Goal: Transaction & Acquisition: Purchase product/service

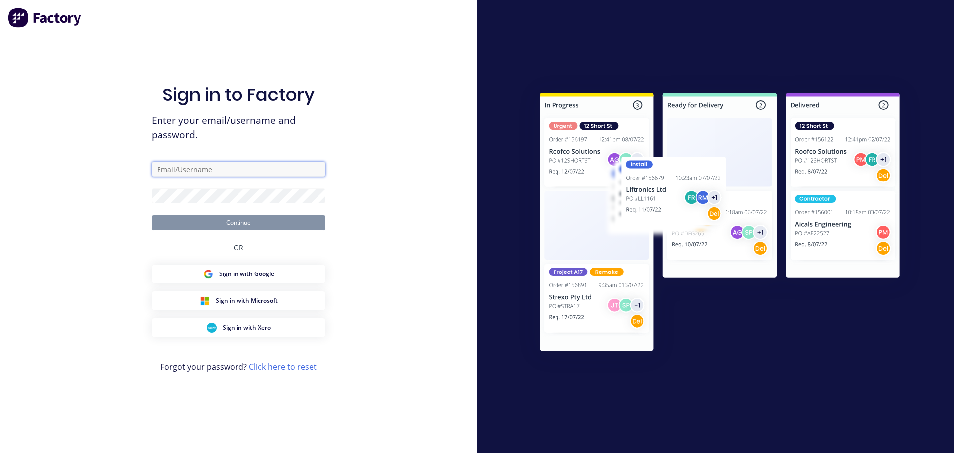
click at [200, 172] on input "text" at bounding box center [239, 168] width 174 height 15
type input "[EMAIL_ADDRESS][DOMAIN_NAME]"
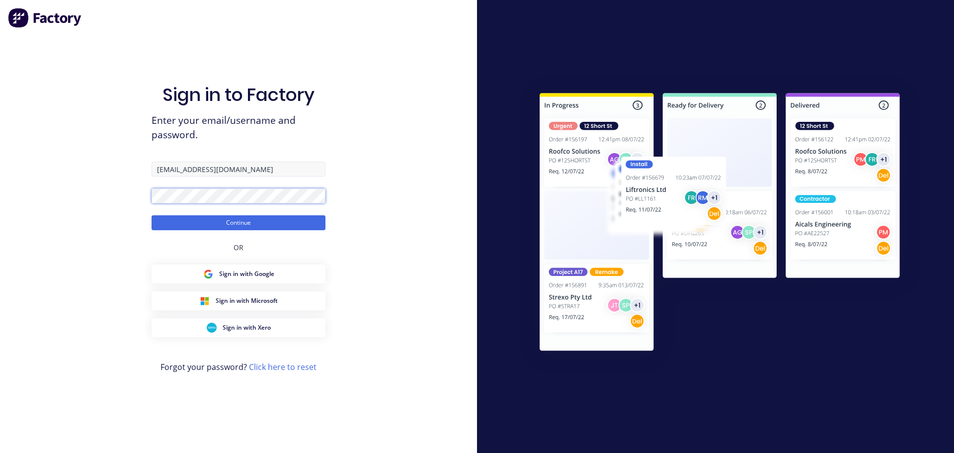
click at [152, 215] on button "Continue" at bounding box center [239, 222] width 174 height 15
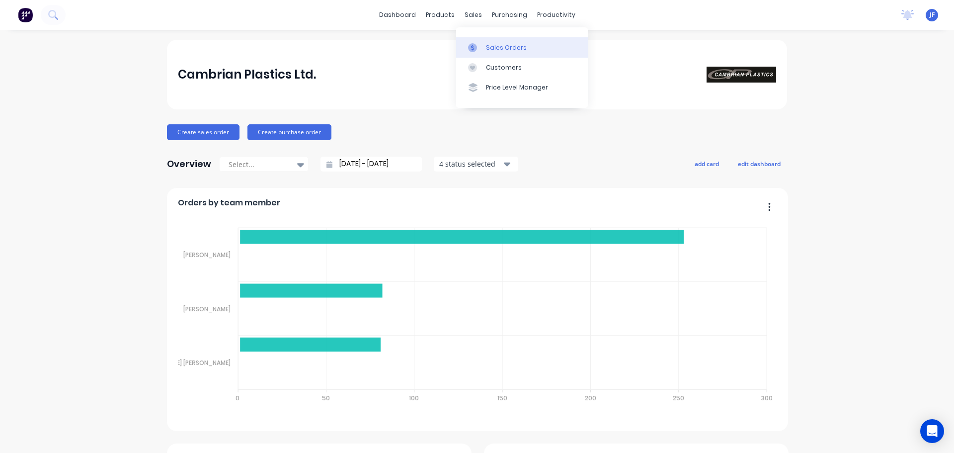
click at [485, 38] on link "Sales Orders" at bounding box center [522, 47] width 132 height 20
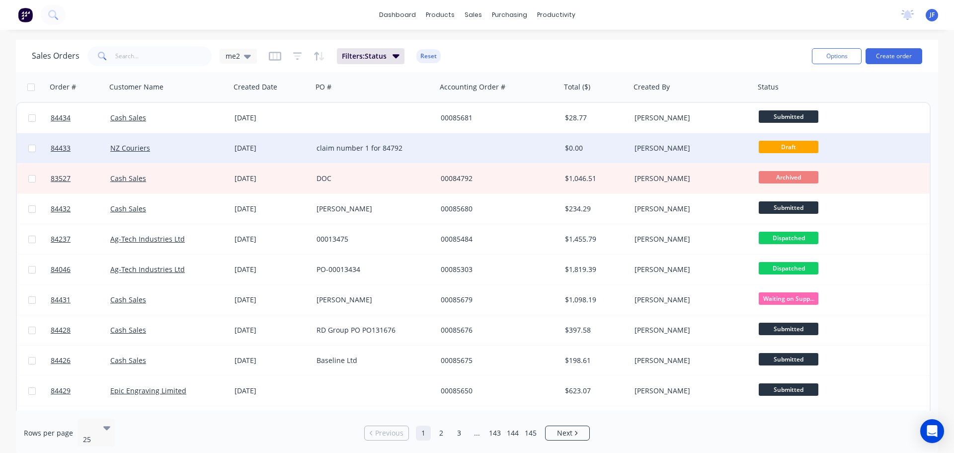
click at [302, 154] on div "[DATE]" at bounding box center [272, 148] width 82 height 30
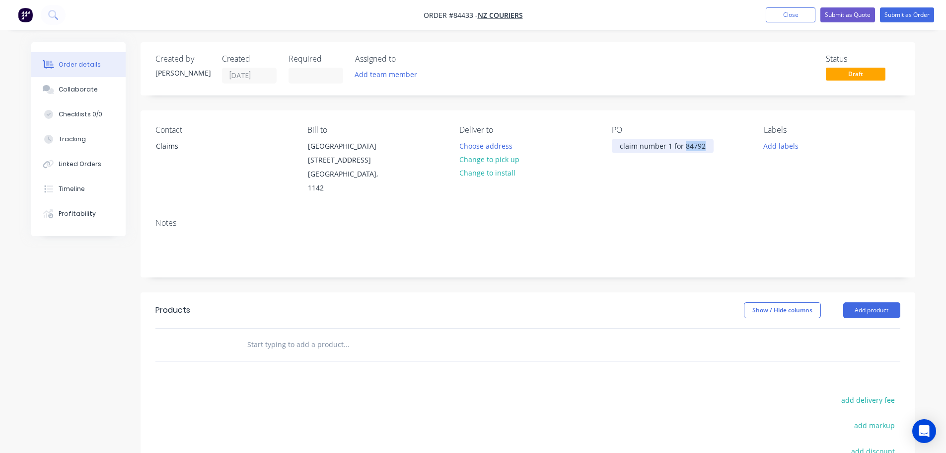
drag, startPoint x: 689, startPoint y: 145, endPoint x: 727, endPoint y: 147, distance: 38.3
click at [727, 147] on div "PO claim number 1 for 84792" at bounding box center [680, 160] width 136 height 70
copy div "84792"
click at [274, 328] on div at bounding box center [414, 344] width 358 height 32
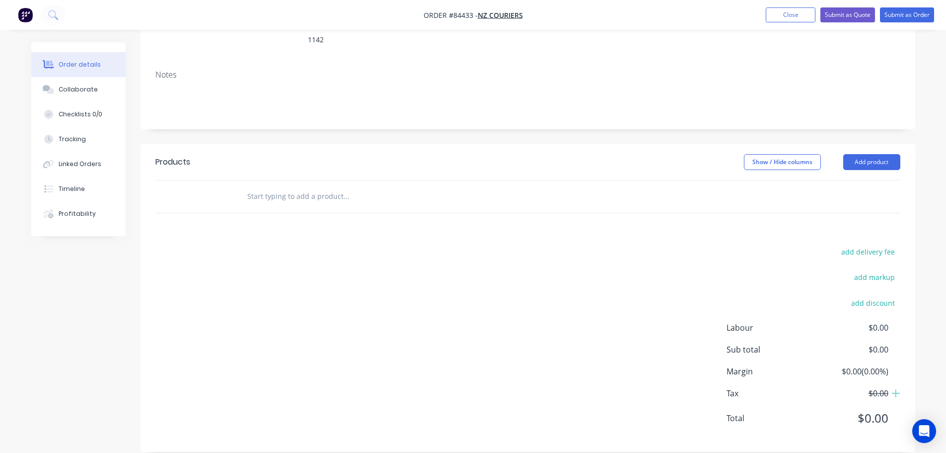
click at [322, 186] on input "text" at bounding box center [346, 196] width 199 height 20
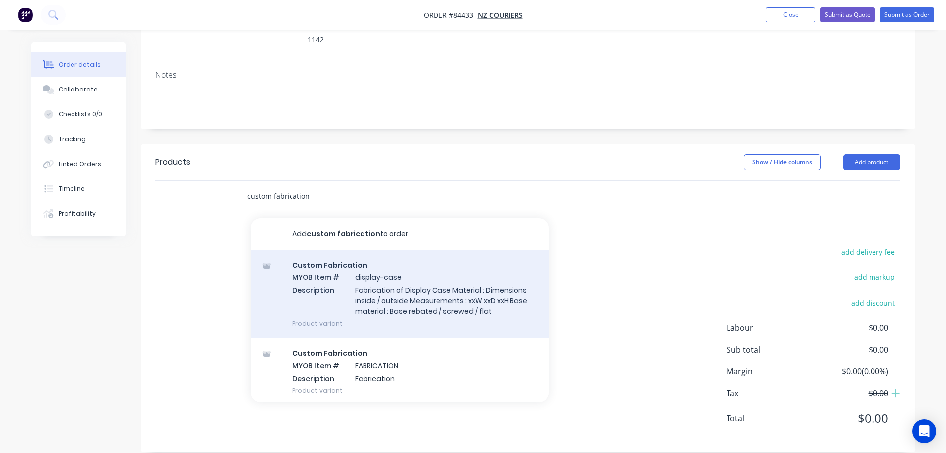
type input "custom fabrication"
click at [341, 308] on div "Custom Fabrication MYOB Item # display-case Description Fabrication of Display …" at bounding box center [400, 294] width 298 height 88
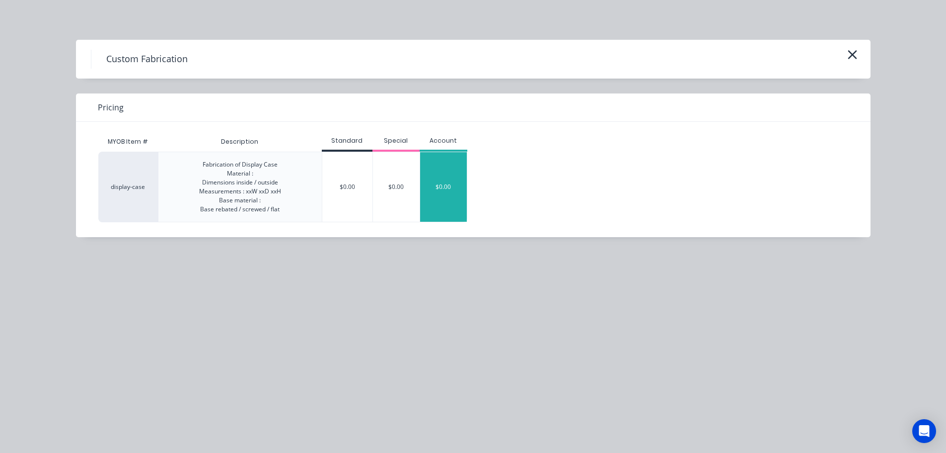
click at [447, 188] on div "$0.00" at bounding box center [443, 187] width 47 height 70
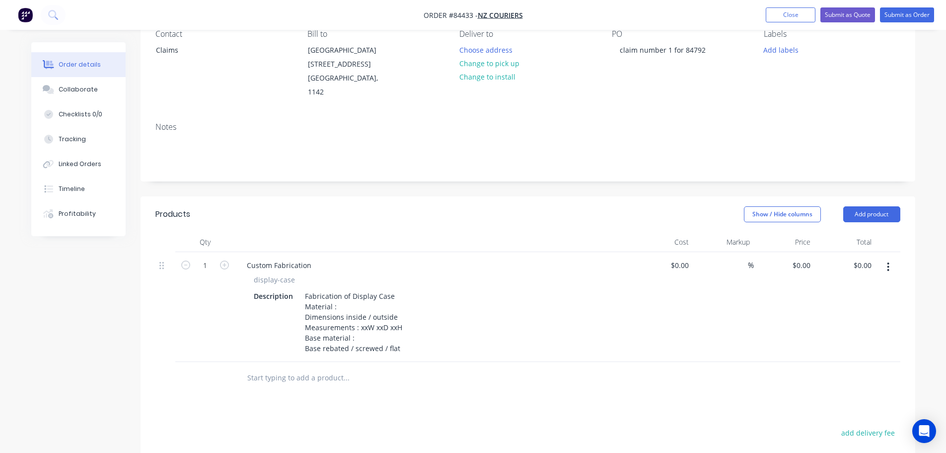
scroll to position [199, 0]
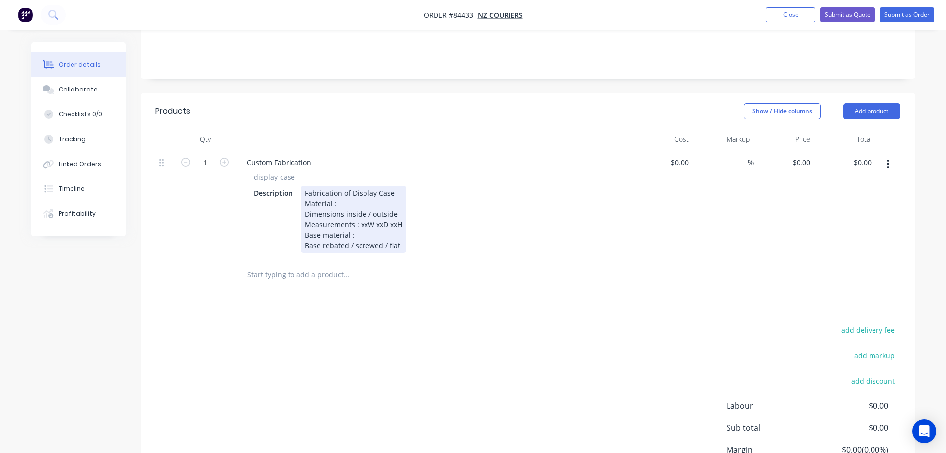
click at [324, 208] on div "Fabrication of Display Case Material : Dimensions inside / outside Measurements…" at bounding box center [353, 219] width 105 height 67
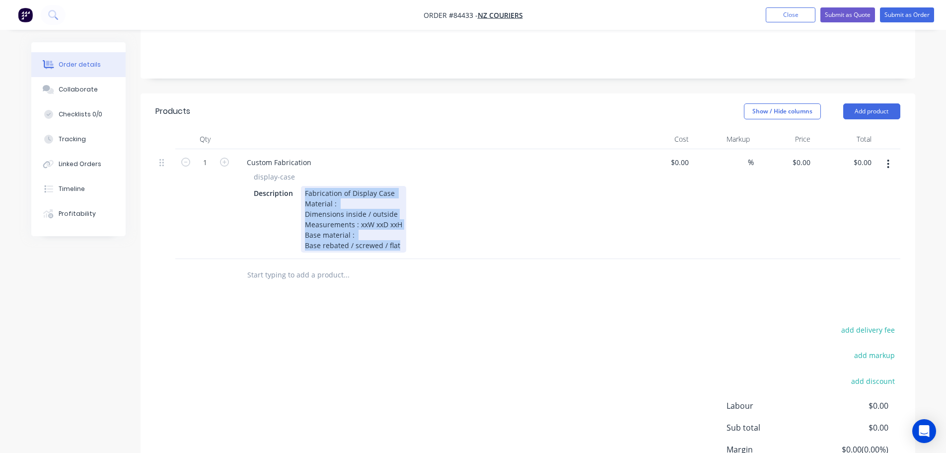
paste div
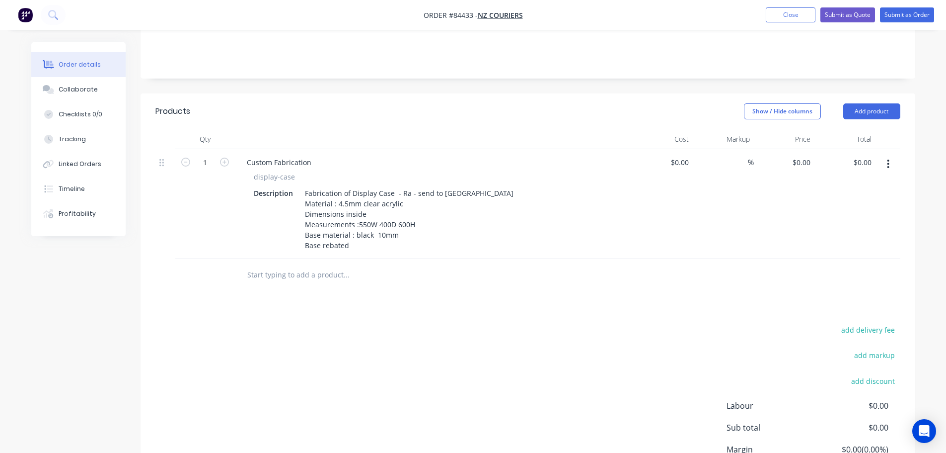
click at [364, 323] on div "add delivery fee add markup add discount Labour $0.00 Sub total $0.00 Margin $0…" at bounding box center [527, 419] width 745 height 192
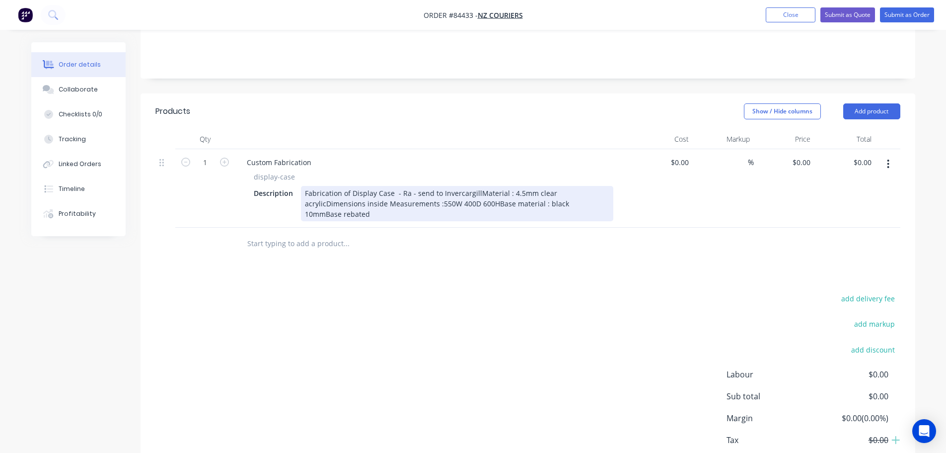
click at [475, 186] on div "Fabrication of Display Case - Ra - send to InvercargillMaterial : 4.5mm clear a…" at bounding box center [457, 203] width 312 height 35
click at [400, 190] on div "Fabrication of Display Case - Ra - send to Invercargill Material : 4.5mm clear …" at bounding box center [457, 203] width 312 height 35
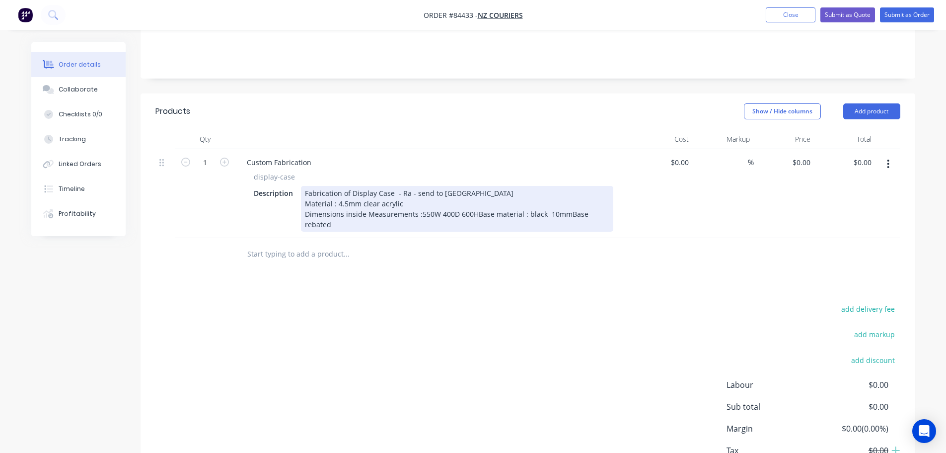
click at [474, 200] on div "Fabrication of Display Case - Ra - send to Invercargill Material : 4.5mm clear …" at bounding box center [457, 209] width 312 height 46
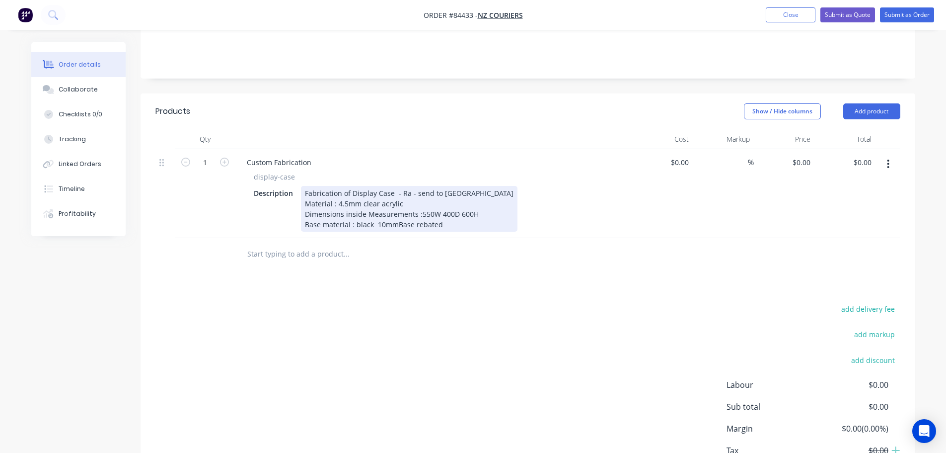
click at [395, 210] on div "Fabrication of Display Case - Ra - send to Invercargill Material : 4.5mm clear …" at bounding box center [409, 209] width 217 height 46
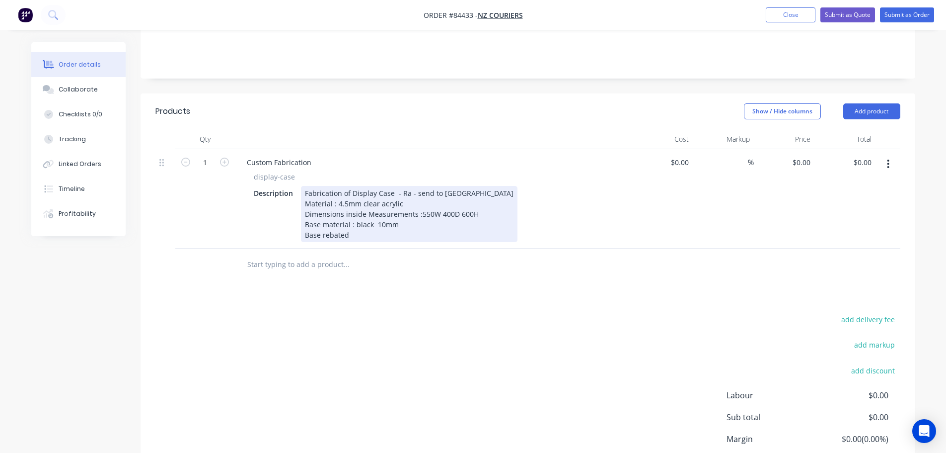
click at [367, 200] on div "Fabrication of Display Case - Ra - send to Invercargill Material : 4.5mm clear …" at bounding box center [409, 214] width 217 height 56
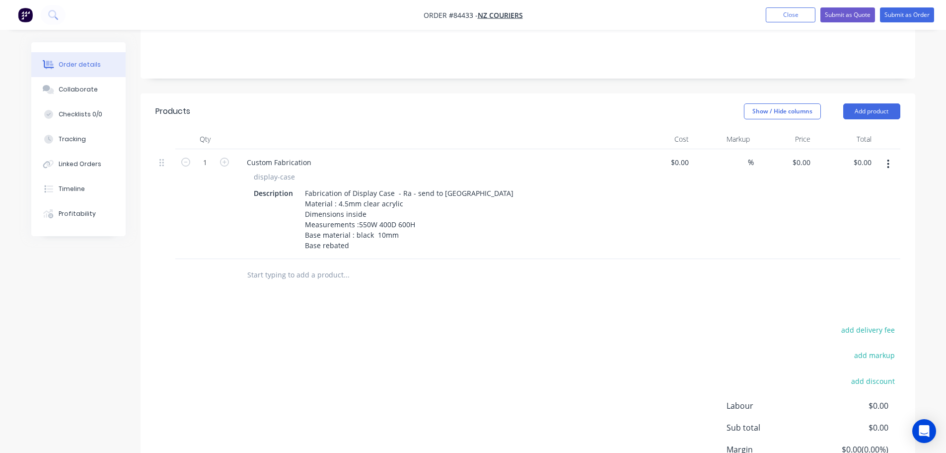
click at [479, 303] on div "Products Show / Hide columns Add product Qty Cost Markup Price Total 1 Custom F…" at bounding box center [528, 311] width 775 height 436
click at [803, 155] on div "0 0" at bounding box center [806, 162] width 15 height 14
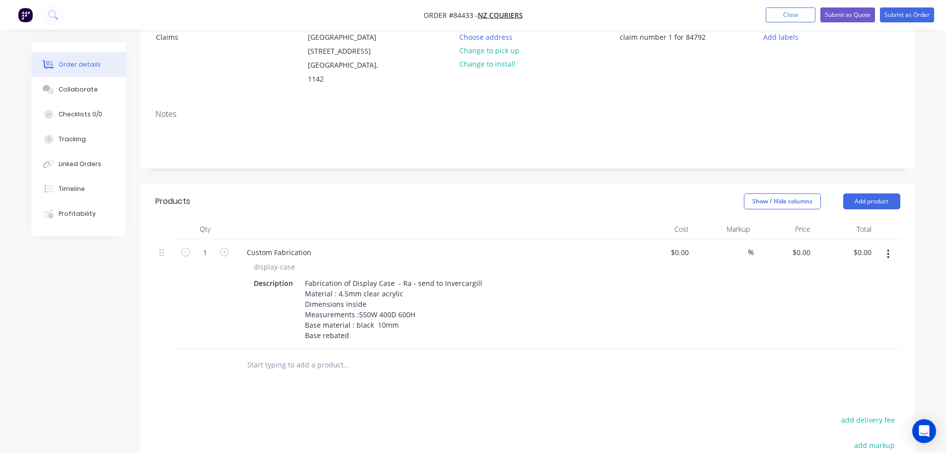
scroll to position [0, 0]
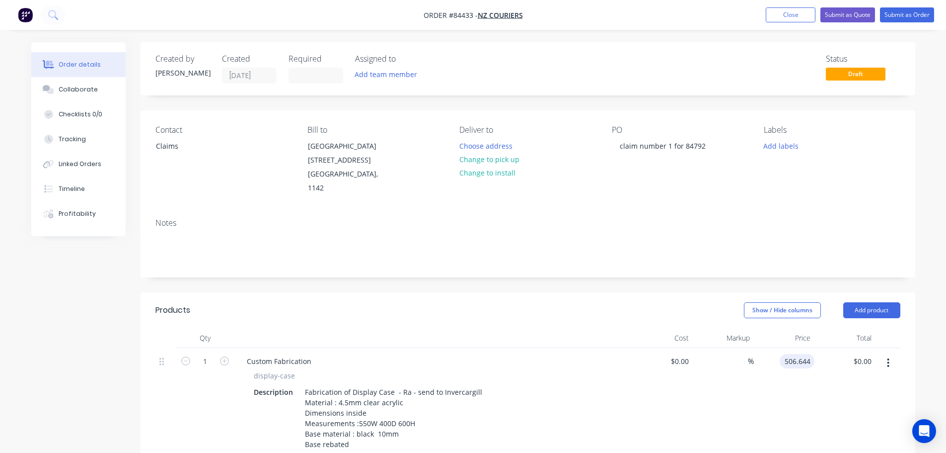
type input "$506.644"
type input "$506.64"
click at [751, 370] on div "%" at bounding box center [723, 403] width 61 height 110
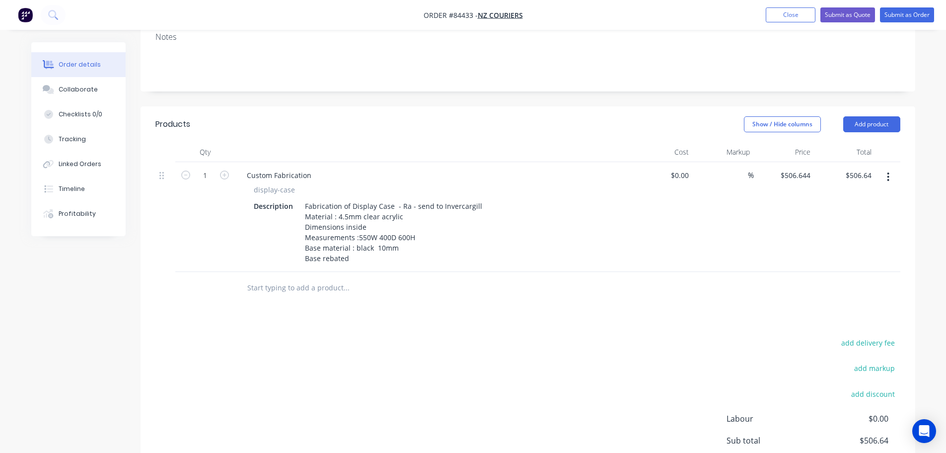
scroll to position [277, 0]
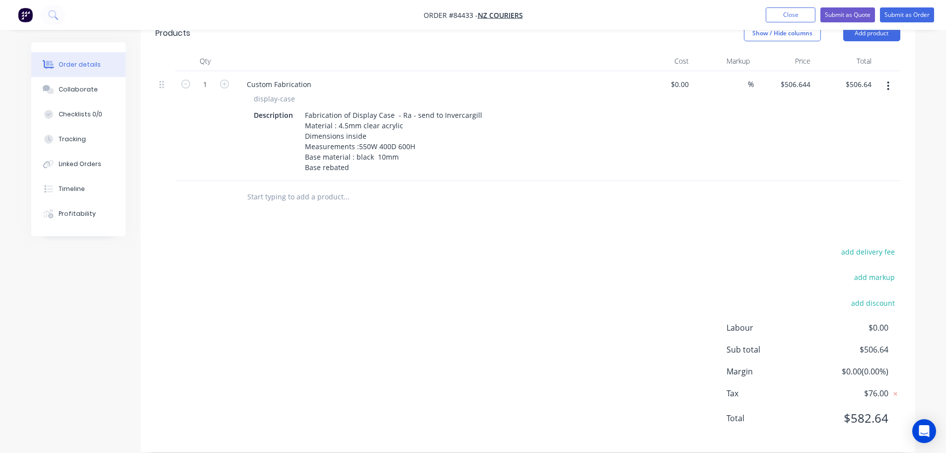
click at [791, 138] on div "$506.644 $506.644" at bounding box center [784, 126] width 61 height 110
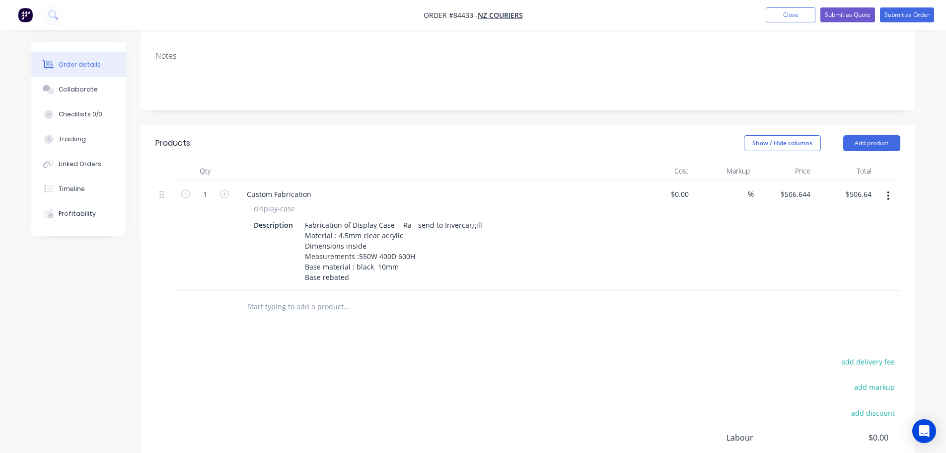
scroll to position [78, 0]
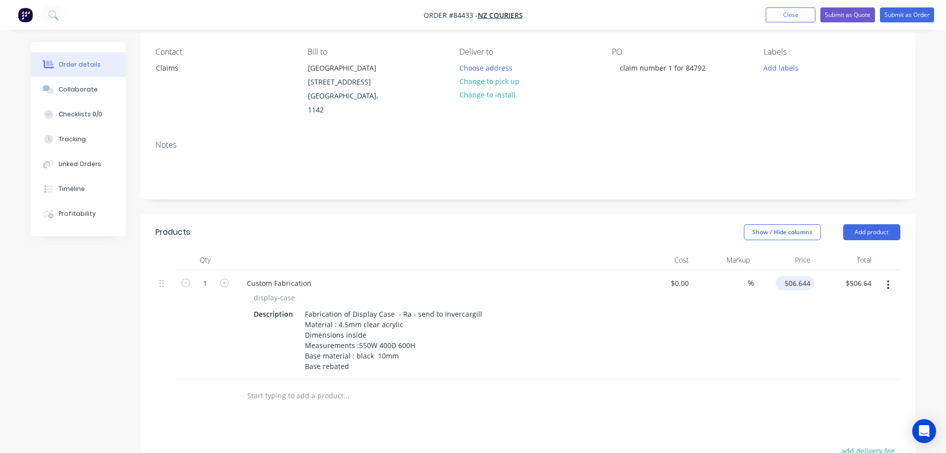
click at [793, 276] on input "506.644" at bounding box center [797, 283] width 35 height 14
type input "$338.89"
click at [801, 347] on div "$338.89 $338.89" at bounding box center [784, 325] width 61 height 110
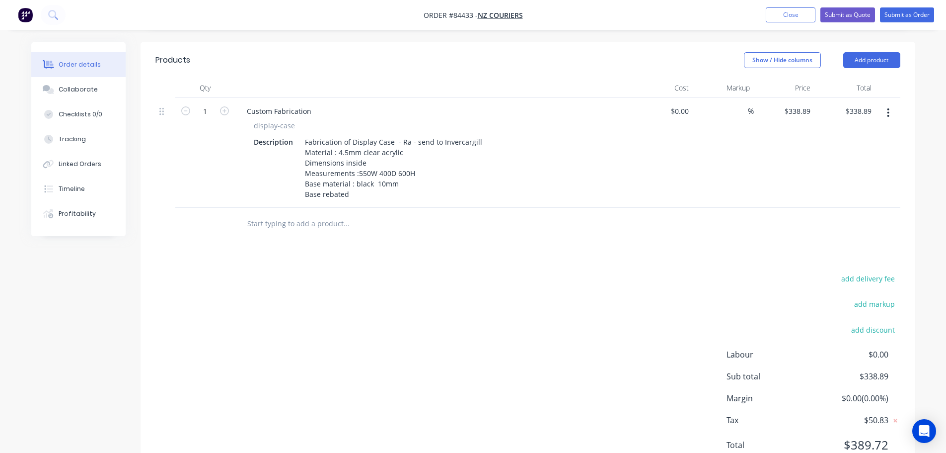
scroll to position [277, 0]
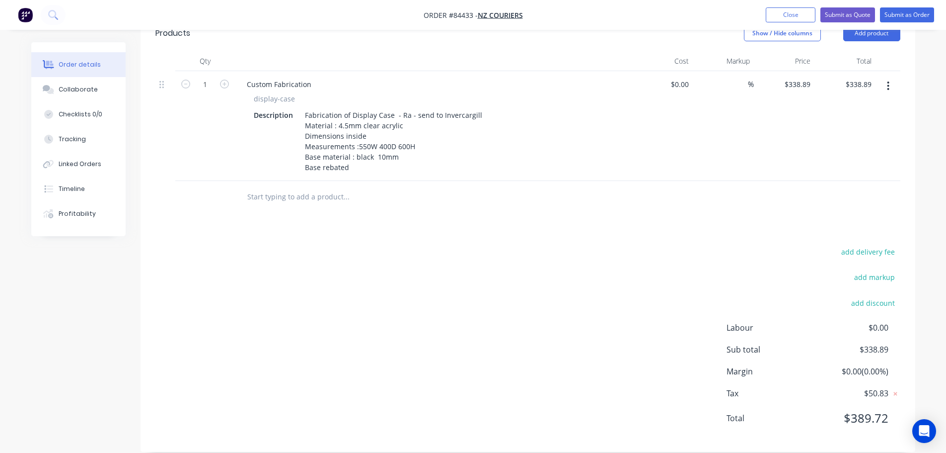
click at [756, 275] on div "add delivery fee add markup add discount Labour $0.00 Sub total $338.89 Margin …" at bounding box center [527, 341] width 745 height 192
click at [796, 77] on input "338.89" at bounding box center [799, 84] width 31 height 14
type input "$308.392"
type input "$308.39"
click at [724, 204] on div "Products Show / Hide columns Add product Qty Cost Markup Price Total 1 Custom F…" at bounding box center [528, 233] width 775 height 436
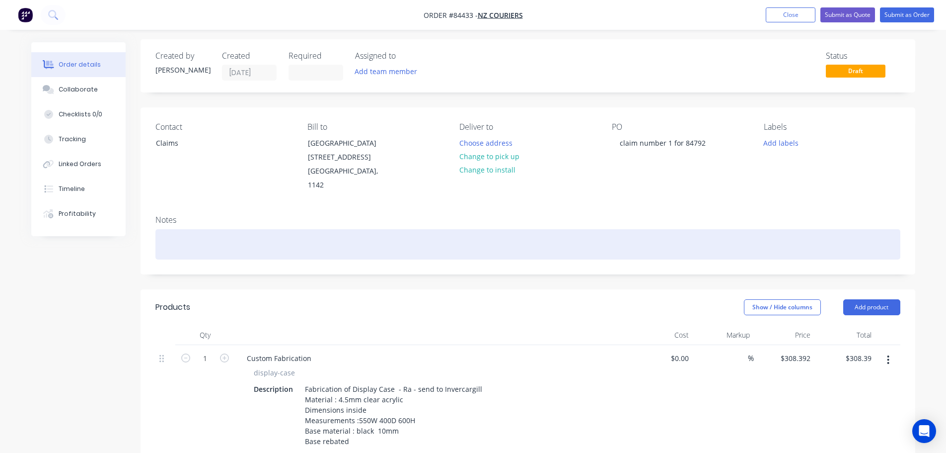
scroll to position [0, 0]
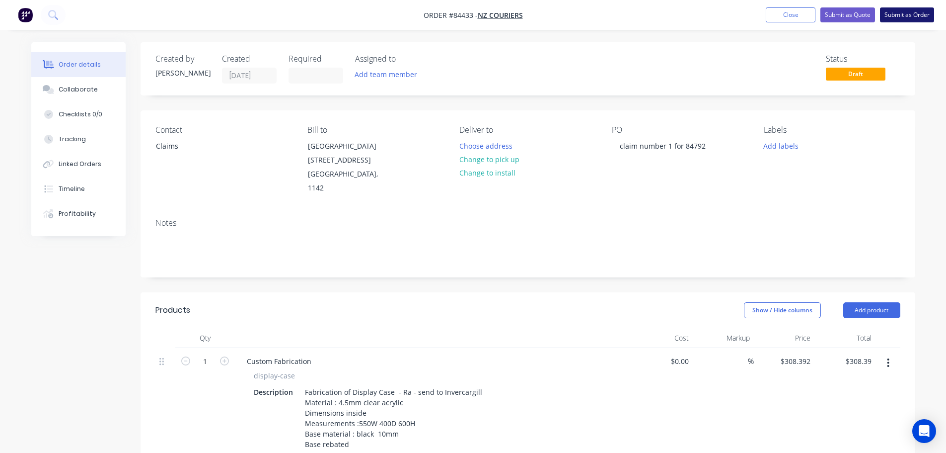
click at [907, 13] on button "Submit as Order" at bounding box center [907, 14] width 54 height 15
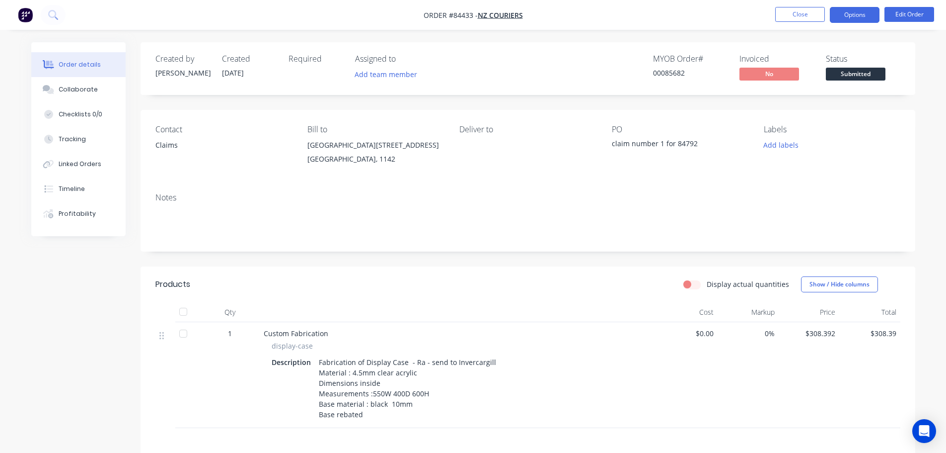
click at [849, 14] on button "Options" at bounding box center [855, 15] width 50 height 16
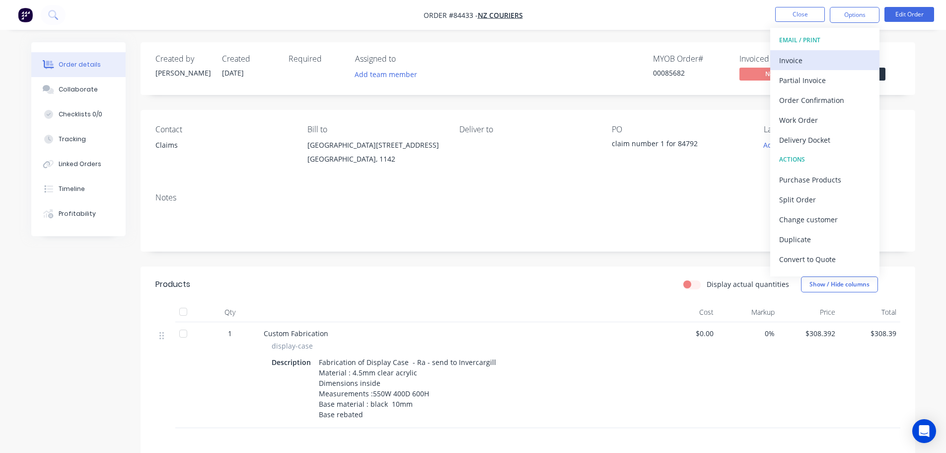
click at [831, 59] on div "Invoice" at bounding box center [824, 60] width 91 height 14
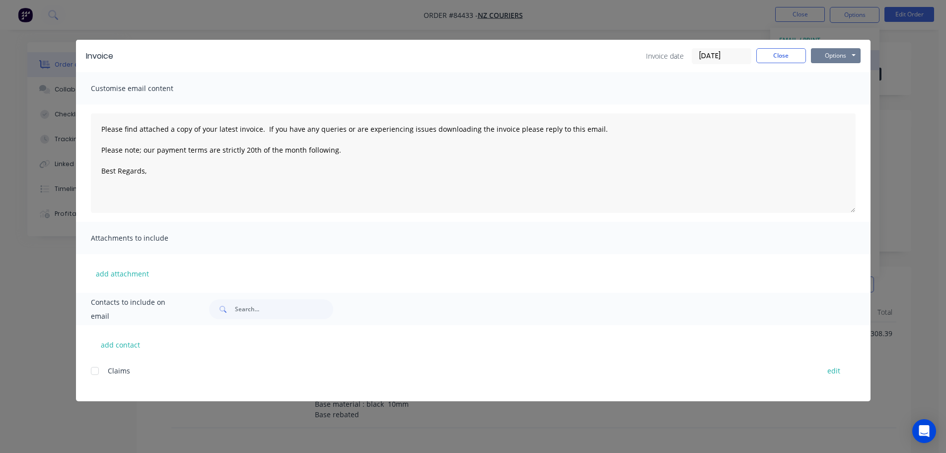
click at [834, 55] on button "Options" at bounding box center [836, 55] width 50 height 15
drag, startPoint x: 838, startPoint y: 102, endPoint x: 837, endPoint y: 83, distance: 18.4
click at [837, 83] on div "Preview Print Email" at bounding box center [843, 89] width 64 height 49
click at [837, 83] on button "Print" at bounding box center [843, 89] width 64 height 16
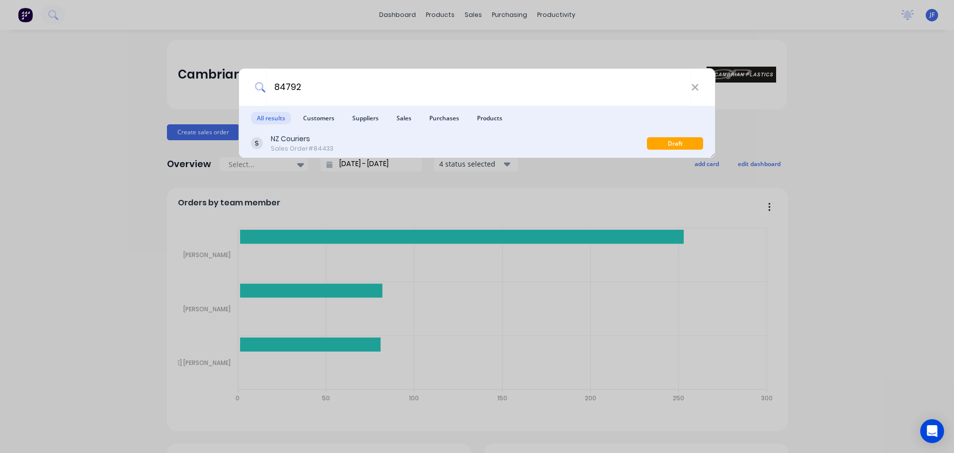
type input "84792"
click at [485, 143] on div "NZ Couriers Sales Order #84433" at bounding box center [449, 143] width 396 height 19
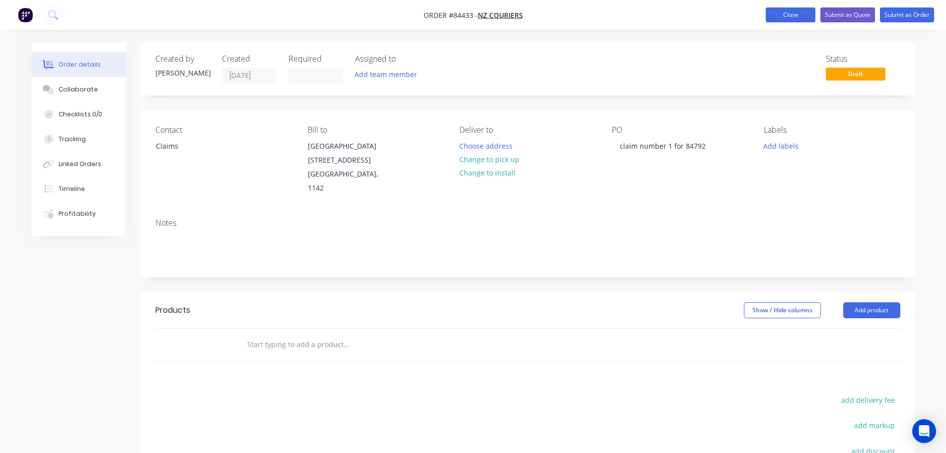
click at [786, 18] on button "Close" at bounding box center [791, 14] width 50 height 15
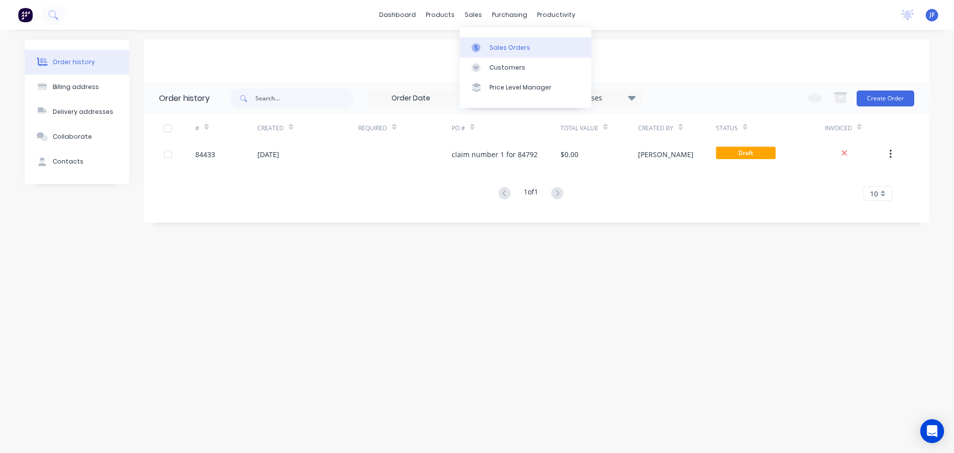
click at [482, 44] on div at bounding box center [478, 47] width 15 height 9
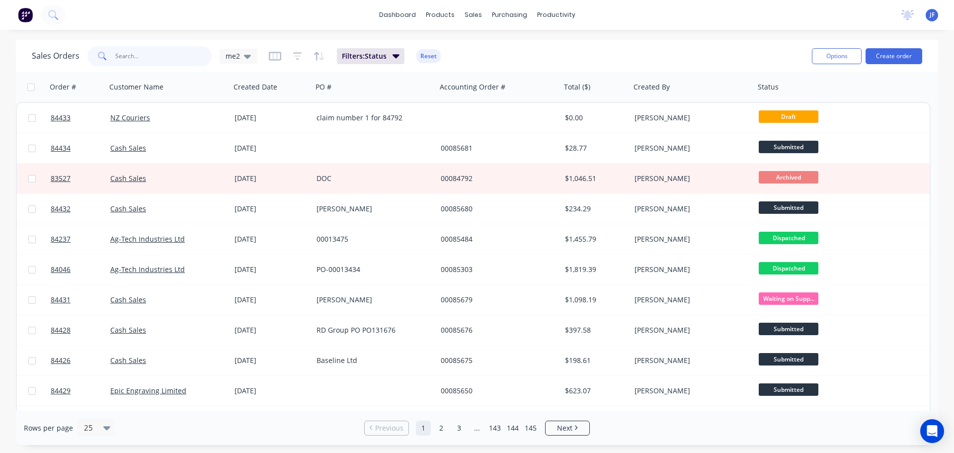
click at [169, 54] on input "text" at bounding box center [163, 56] width 97 height 20
paste input "84792"
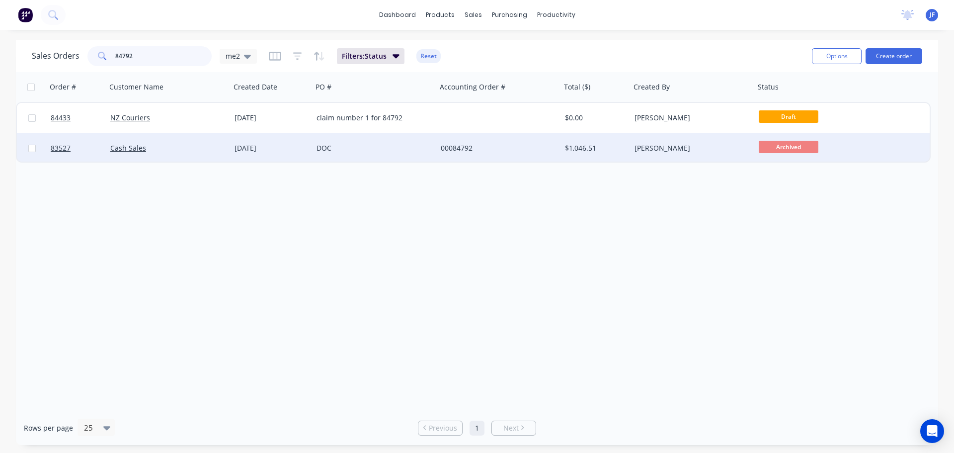
type input "84792"
click at [370, 146] on div "DOC" at bounding box center [371, 148] width 110 height 10
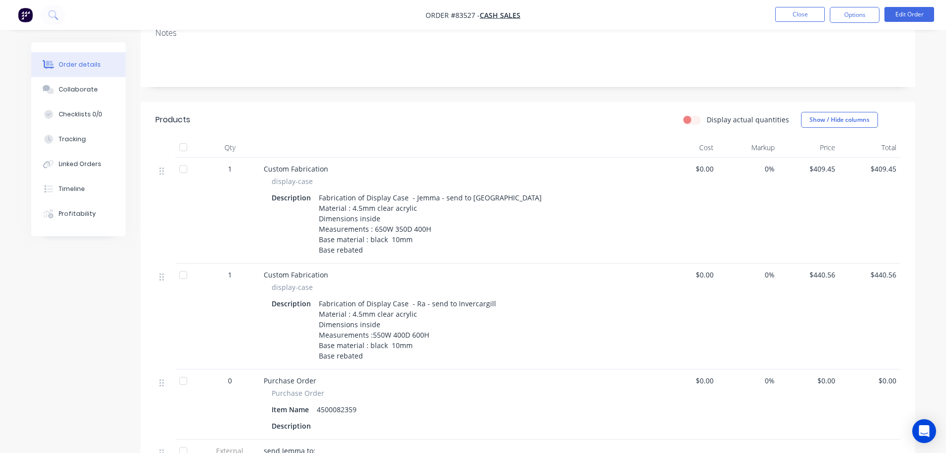
scroll to position [199, 0]
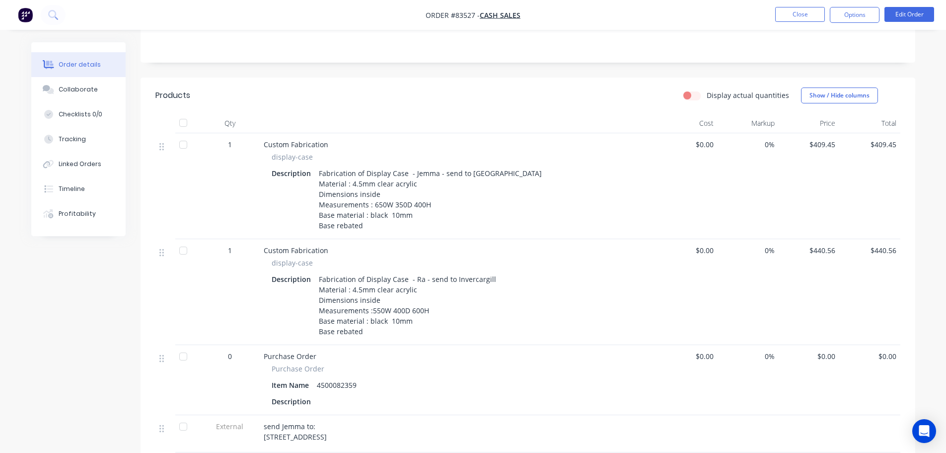
drag, startPoint x: 319, startPoint y: 280, endPoint x: 371, endPoint y: 331, distance: 72.7
click at [370, 331] on div "Fabrication of Display Case - Ra - send to Invercargill Material : 4.5mm clear …" at bounding box center [407, 305] width 185 height 67
copy div "Fabrication of Display Case - Ra - send to Invercargill Material : 4.5mm clear …"
click at [645, 273] on div "display-case Description Fabrication of Display Case - Ra - send to Invercargil…" at bounding box center [458, 297] width 389 height 81
drag, startPoint x: 812, startPoint y: 250, endPoint x: 844, endPoint y: 250, distance: 31.8
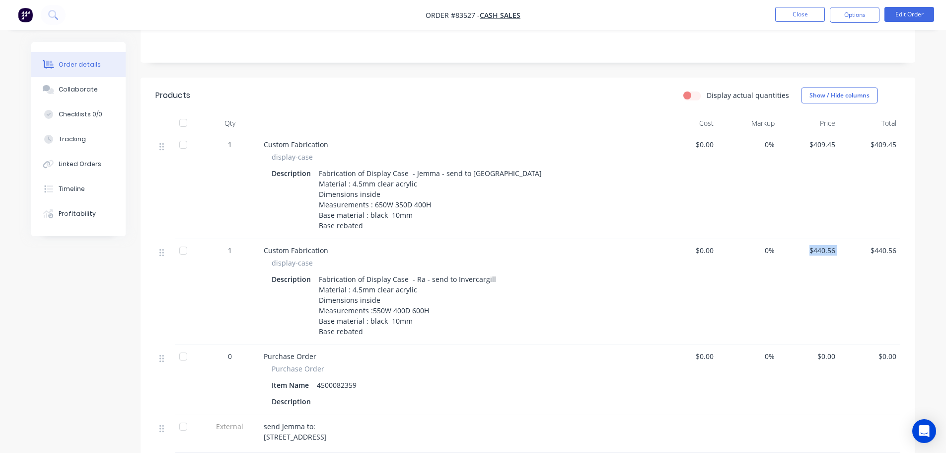
click at [844, 250] on div "1 Custom Fabrication display-case Description Fabrication of Display Case - Ra …" at bounding box center [527, 292] width 745 height 106
copy span "$440.56"
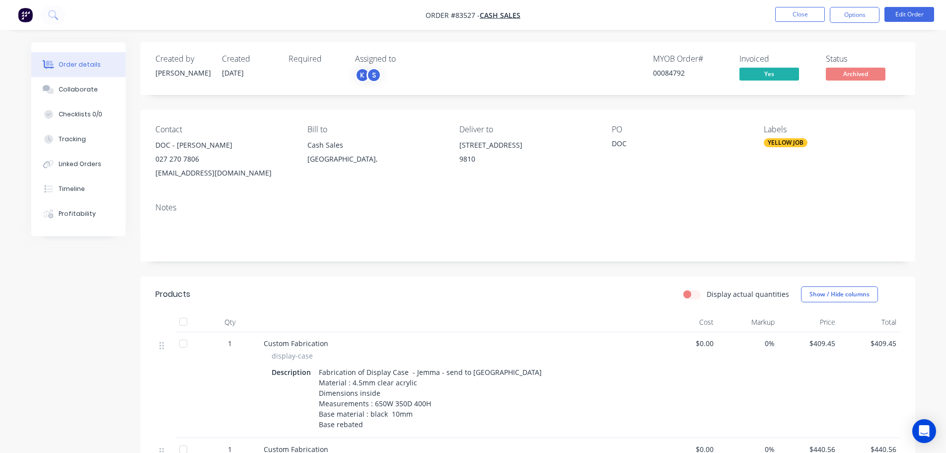
drag, startPoint x: 312, startPoint y: 40, endPoint x: 322, endPoint y: 39, distance: 10.0
click at [316, 40] on div "Order details Collaborate Checklists 0/0 Tracking Linked Orders Timeline Profit…" at bounding box center [473, 424] width 946 height 849
click at [801, 15] on button "Close" at bounding box center [800, 14] width 50 height 15
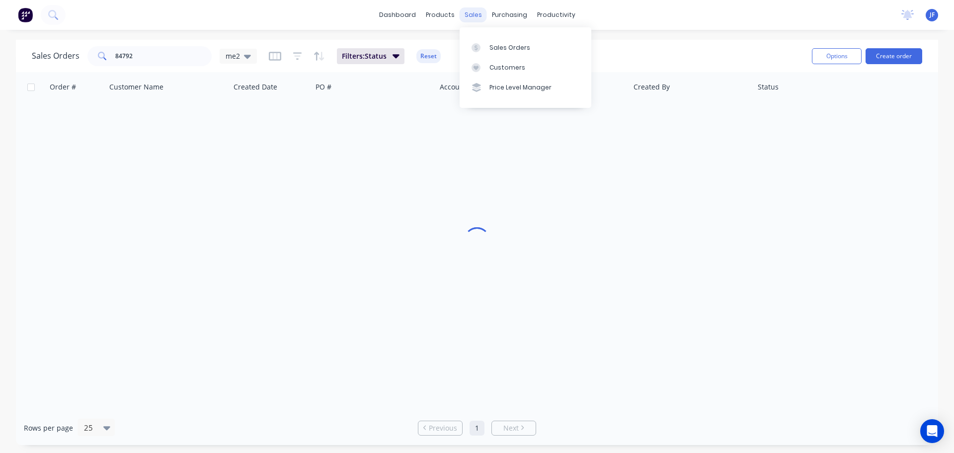
click at [473, 13] on div "sales" at bounding box center [473, 14] width 27 height 15
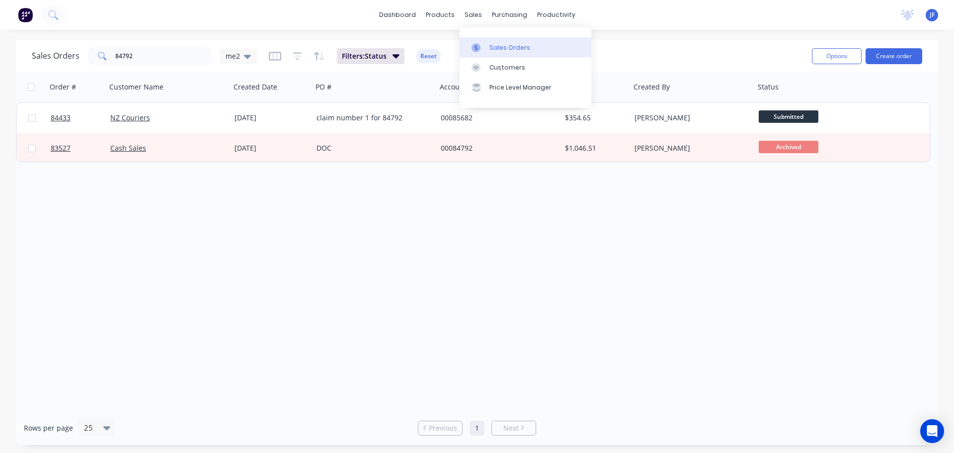
click at [502, 39] on link "Sales Orders" at bounding box center [526, 47] width 132 height 20
click at [889, 56] on button "Create order" at bounding box center [893, 56] width 57 height 16
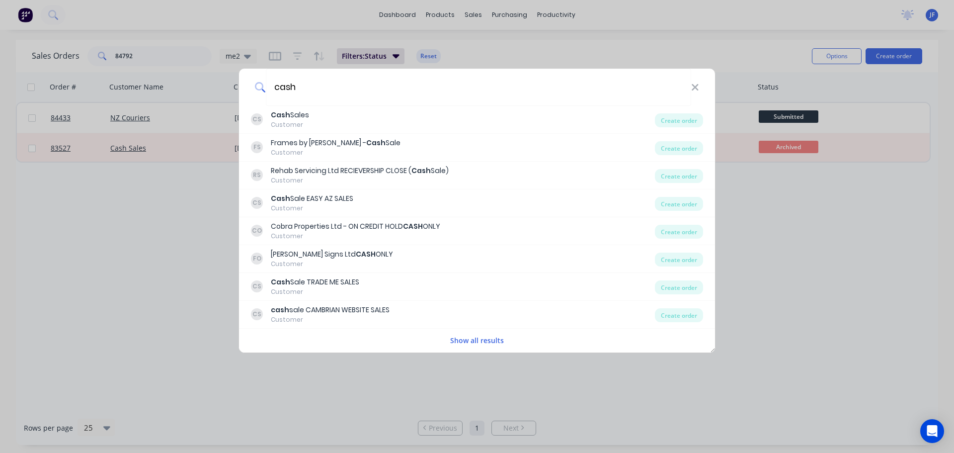
type input "cash"
click at [314, 116] on div "CS Cash Sales Customer" at bounding box center [453, 119] width 404 height 19
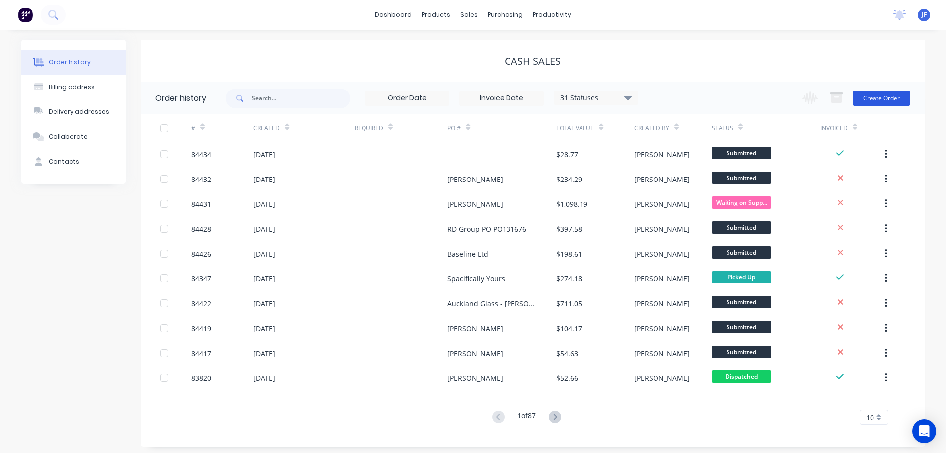
click at [893, 93] on button "Create Order" at bounding box center [882, 98] width 58 height 16
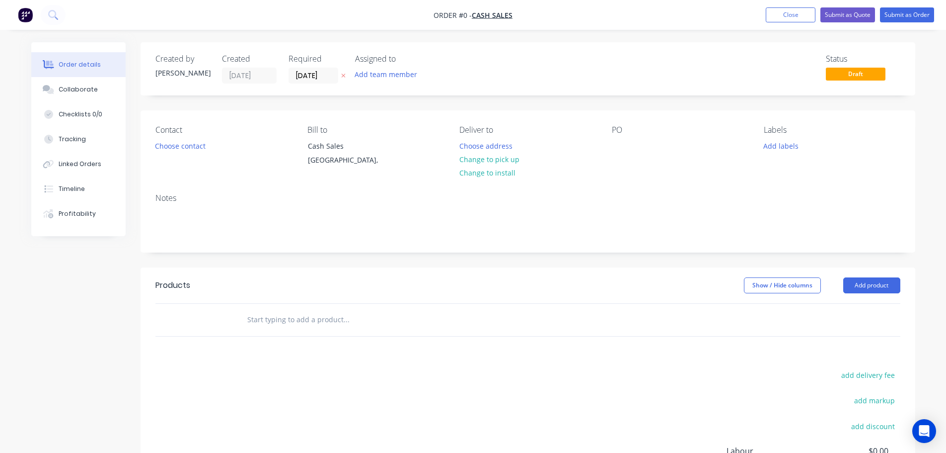
click at [343, 77] on icon at bounding box center [343, 76] width 4 height 6
click at [189, 144] on button "Choose contact" at bounding box center [180, 145] width 61 height 13
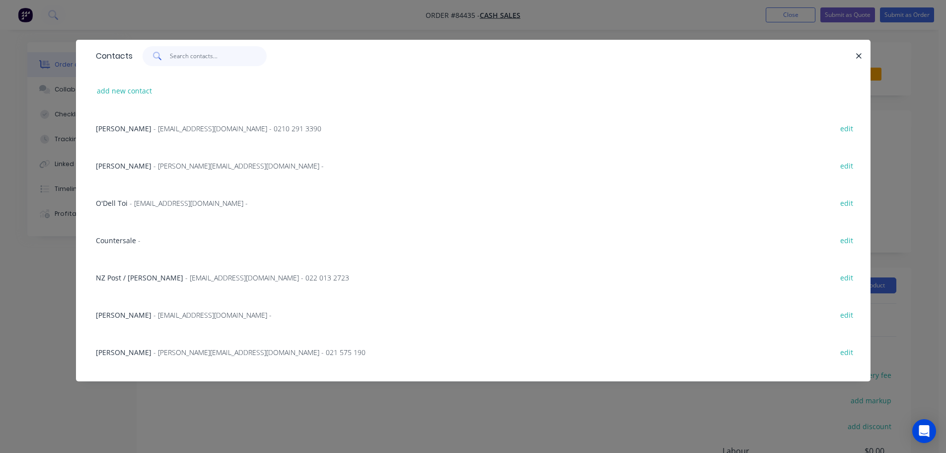
click at [177, 56] on input "text" at bounding box center [218, 56] width 97 height 20
click at [126, 237] on span "Countersale" at bounding box center [116, 239] width 40 height 9
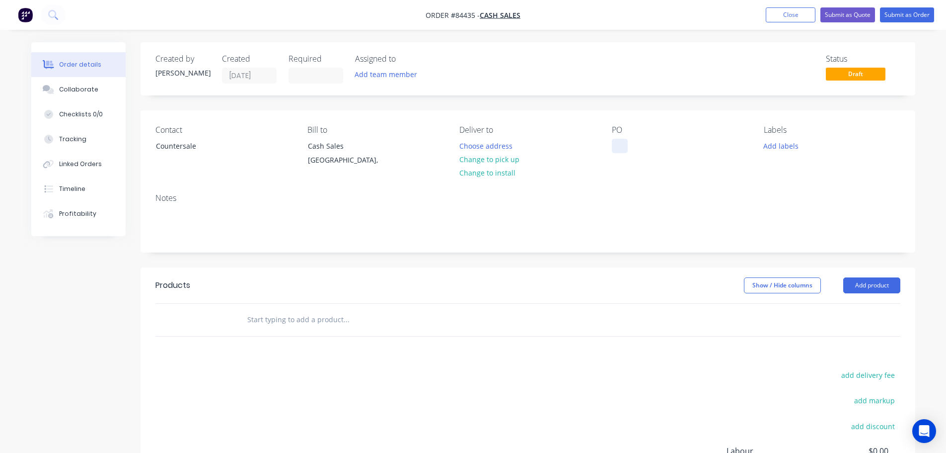
click at [616, 146] on div at bounding box center [620, 146] width 16 height 14
click at [481, 162] on button "Change to pick up" at bounding box center [489, 159] width 71 height 13
click at [296, 322] on input "text" at bounding box center [346, 319] width 199 height 20
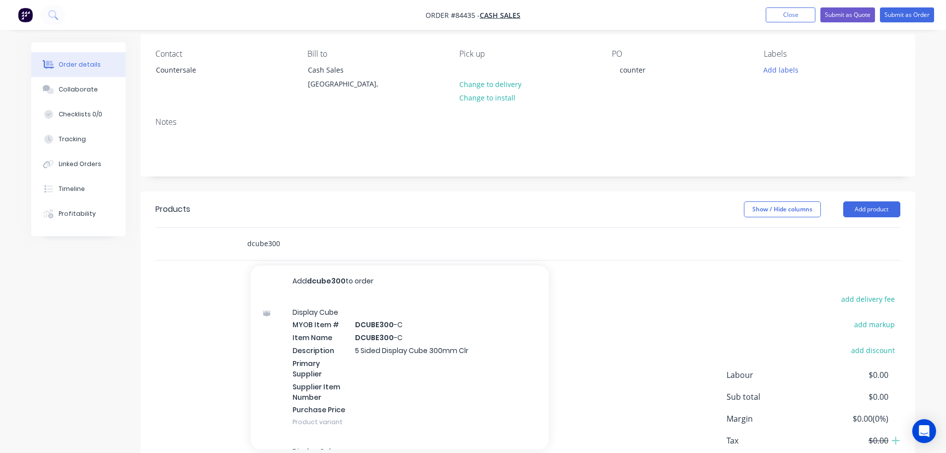
scroll to position [137, 0]
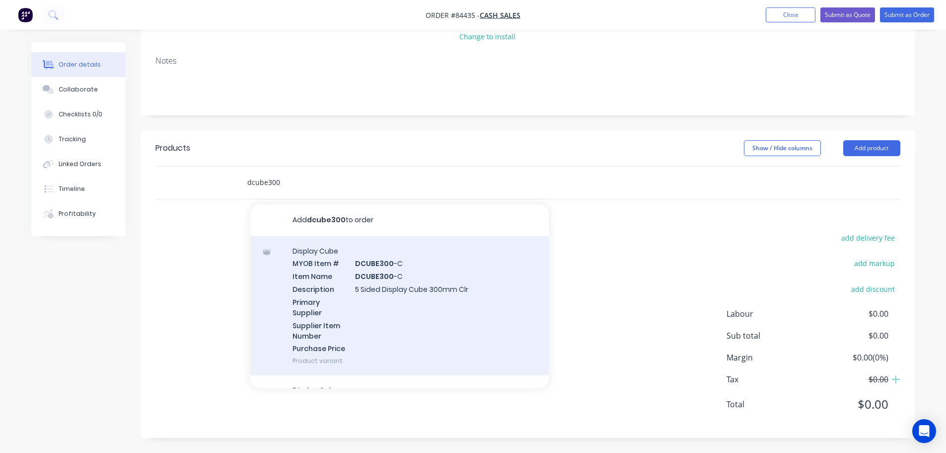
type input "dcube300"
click at [430, 293] on div "Display Cube MYOB Item # DCUBE300 -C Item Name DCUBE300 -C Description 5 Sided …" at bounding box center [400, 306] width 298 height 140
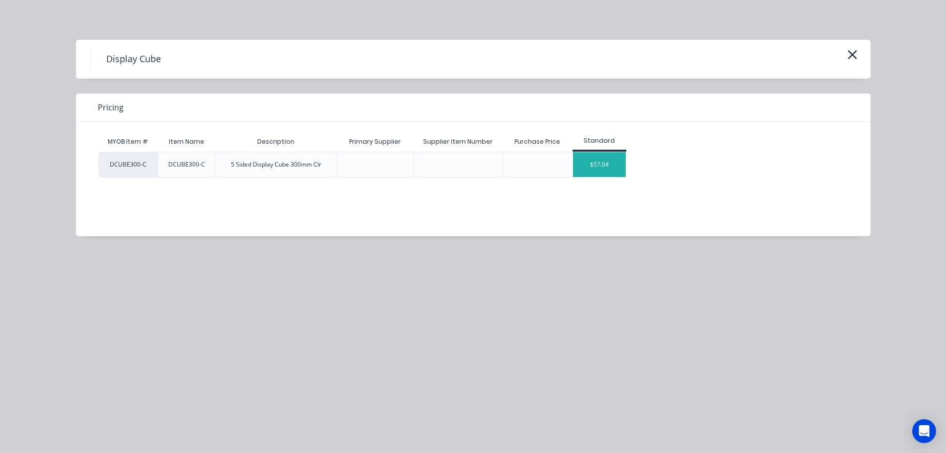
click at [588, 164] on div "$57.04" at bounding box center [599, 164] width 53 height 25
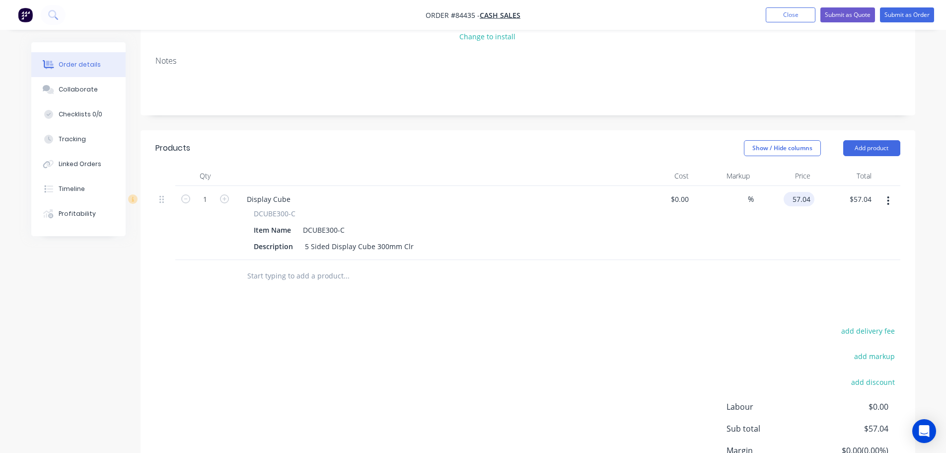
click at [793, 201] on input "57.04" at bounding box center [801, 199] width 27 height 14
paste input "62.7"
type input "$62.74"
drag, startPoint x: 786, startPoint y: 329, endPoint x: 832, endPoint y: 118, distance: 216.4
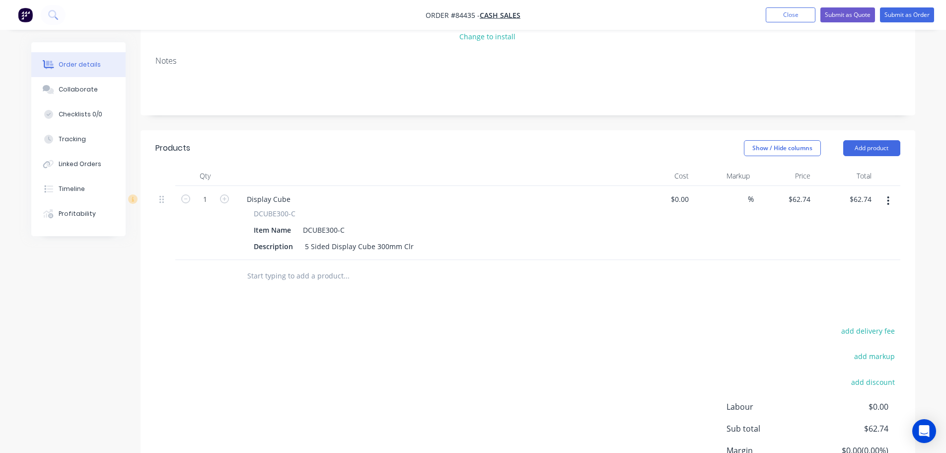
click at [786, 328] on div "add delivery fee" at bounding box center [838, 336] width 124 height 25
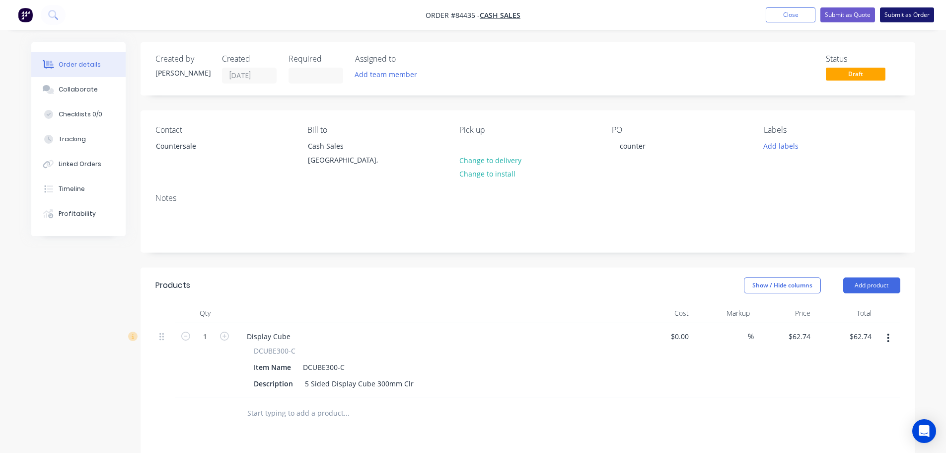
click at [899, 13] on button "Submit as Order" at bounding box center [907, 14] width 54 height 15
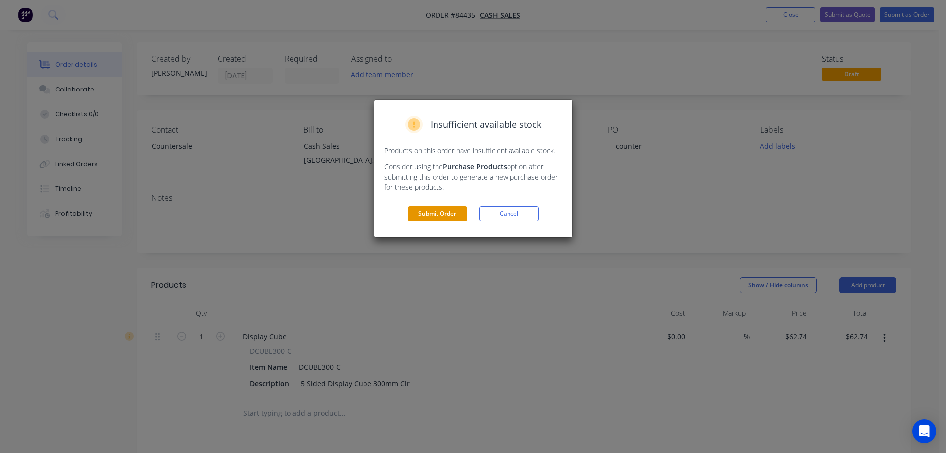
click at [443, 208] on button "Submit Order" at bounding box center [438, 213] width 60 height 15
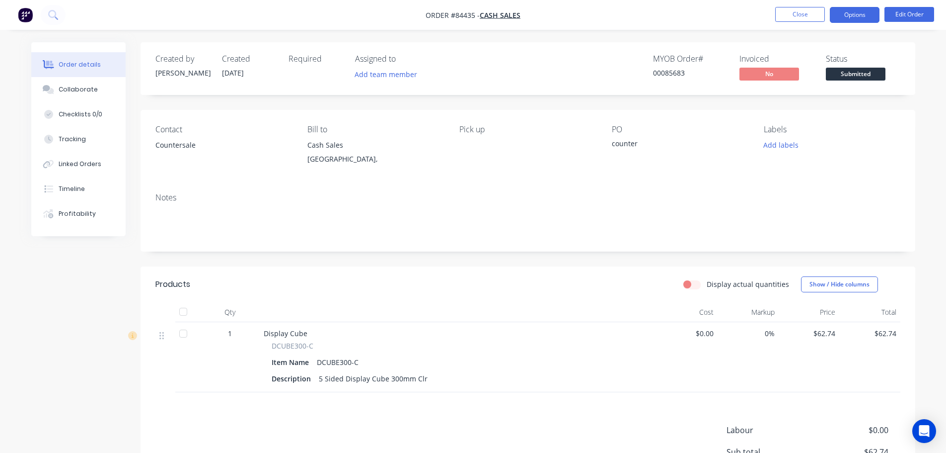
click at [848, 11] on button "Options" at bounding box center [855, 15] width 50 height 16
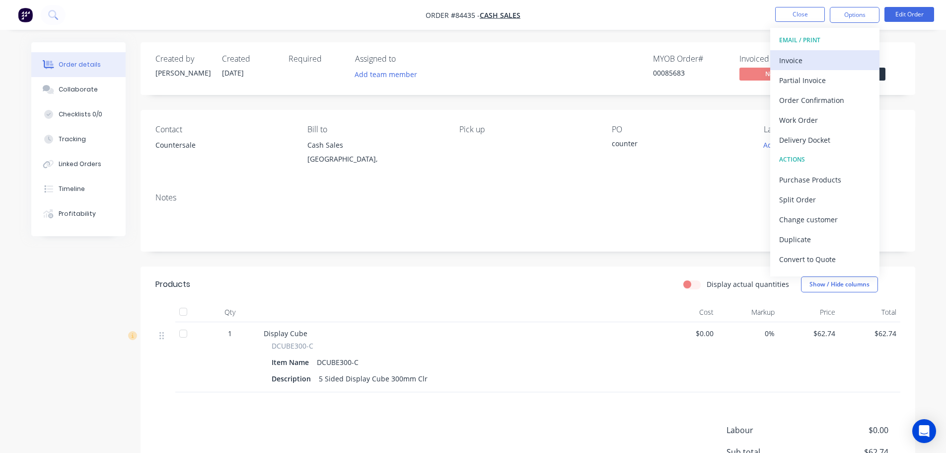
click at [847, 57] on div "Invoice" at bounding box center [824, 60] width 91 height 14
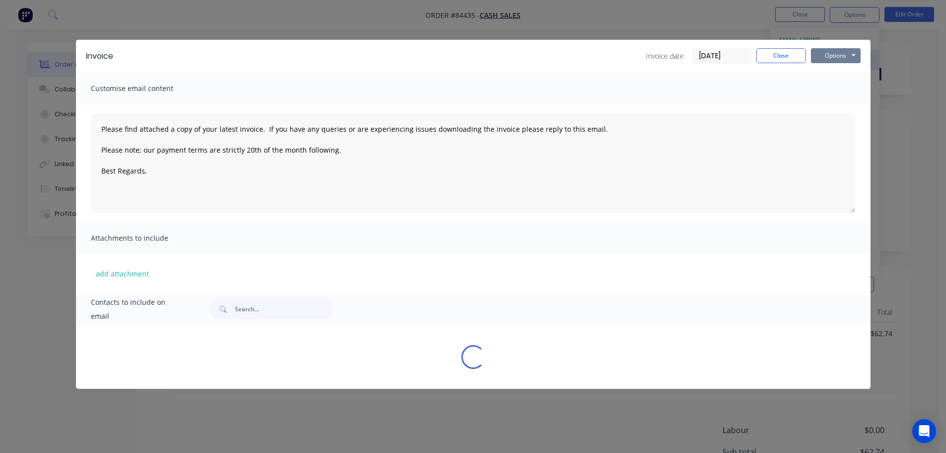
click at [847, 55] on button "Options" at bounding box center [836, 55] width 50 height 15
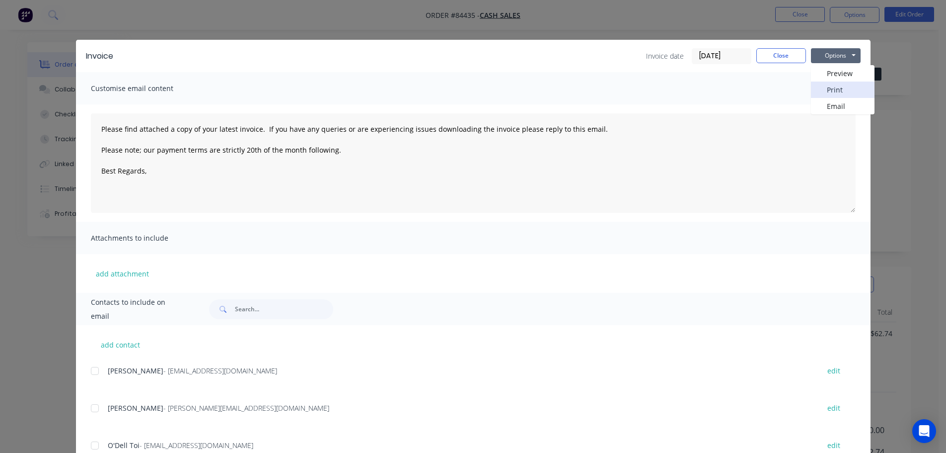
click at [837, 96] on button "Print" at bounding box center [843, 89] width 64 height 16
type textarea "Please find attached a copy of your latest invoice. If you have any queries or …"
drag, startPoint x: 785, startPoint y: 56, endPoint x: 801, endPoint y: 48, distance: 18.2
click at [786, 56] on button "Close" at bounding box center [782, 55] width 50 height 15
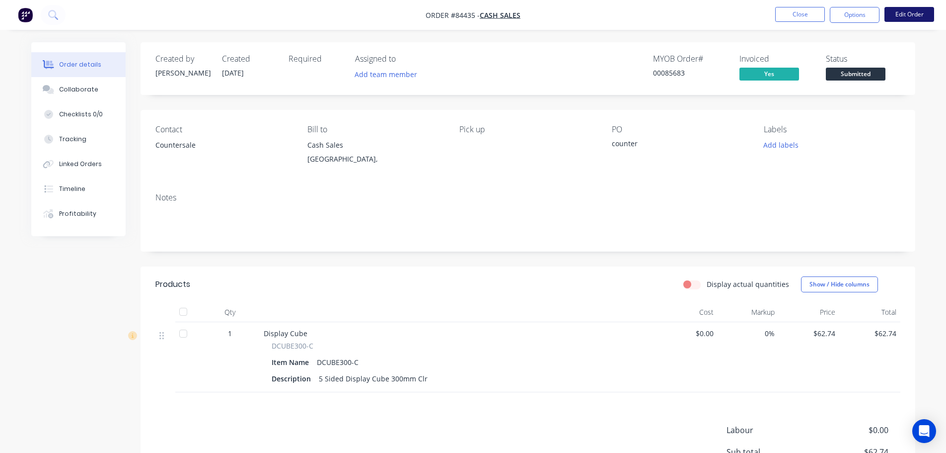
click at [900, 14] on button "Edit Order" at bounding box center [910, 14] width 50 height 15
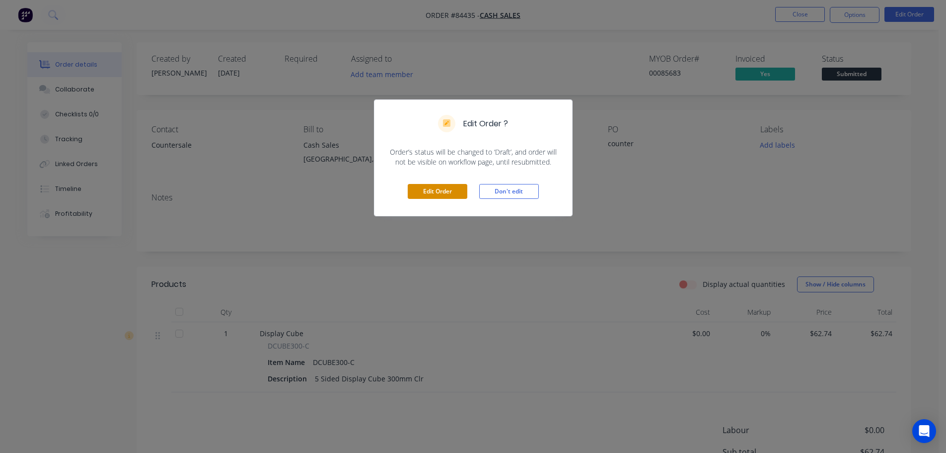
click at [427, 194] on button "Edit Order" at bounding box center [438, 191] width 60 height 15
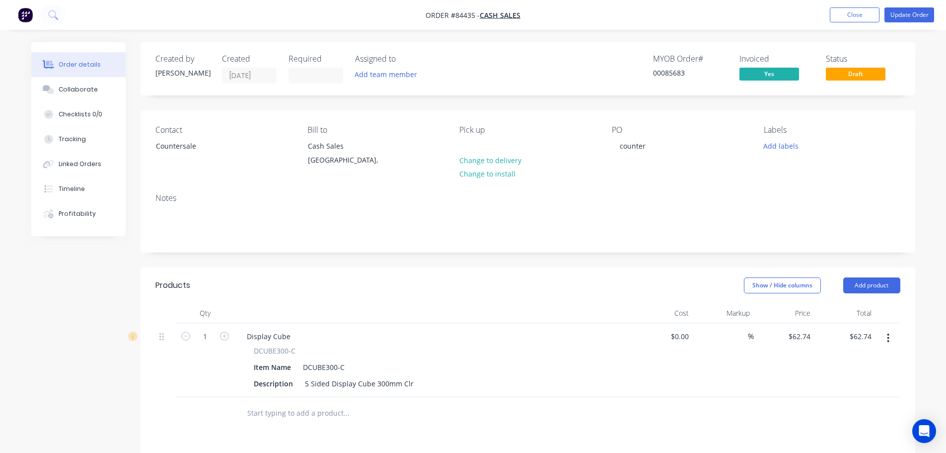
click at [307, 419] on input "text" at bounding box center [346, 413] width 199 height 20
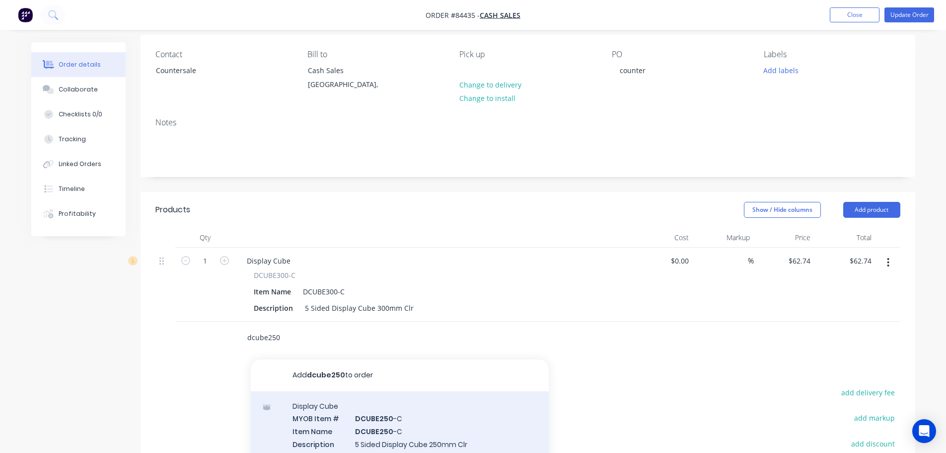
scroll to position [99, 0]
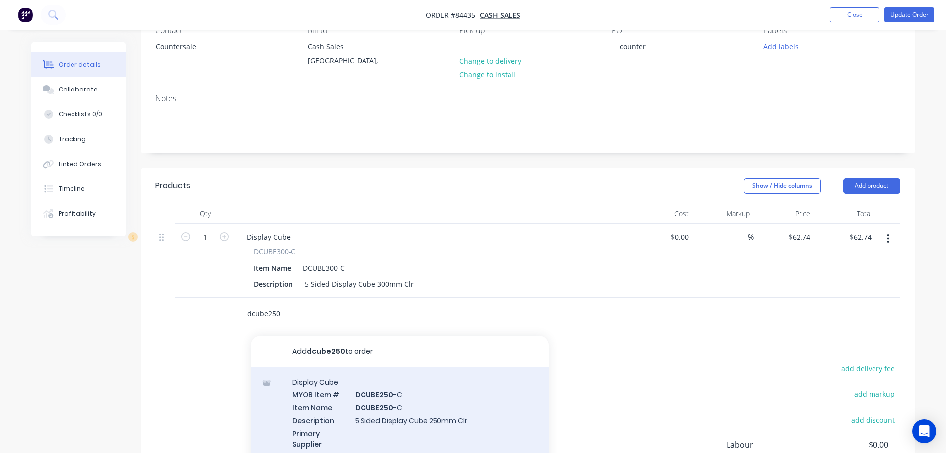
type input "dcube250"
click at [412, 404] on div "Display Cube MYOB Item # DCUBE250 -C Item Name DCUBE250 -C Description 5 Sided …" at bounding box center [400, 437] width 298 height 140
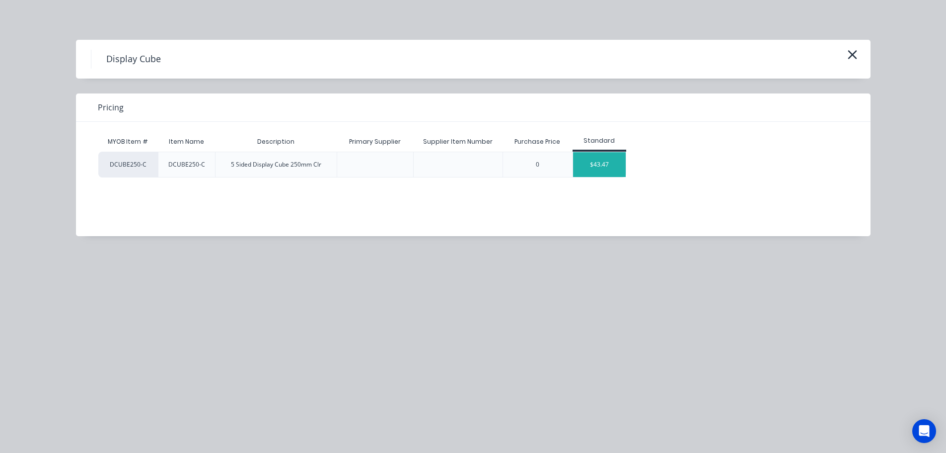
click at [592, 160] on div "$43.47" at bounding box center [599, 164] width 53 height 25
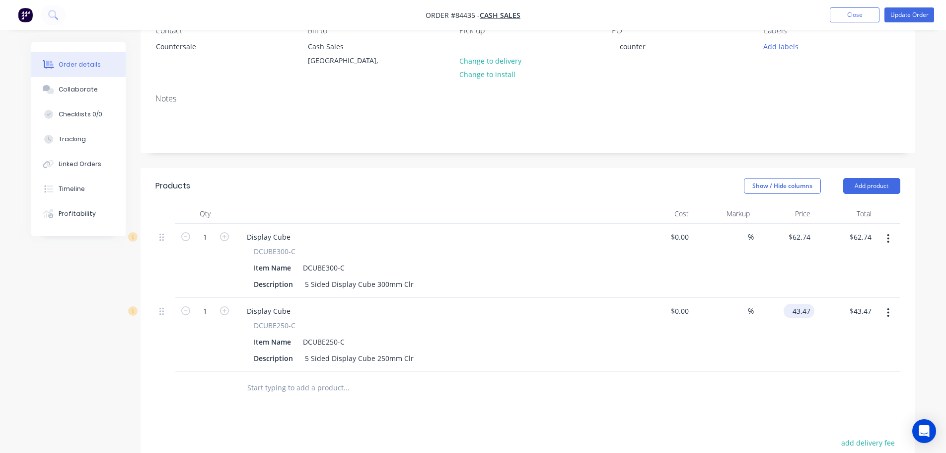
click at [801, 310] on input "43.47" at bounding box center [801, 311] width 27 height 14
paste input "62.74"
type input "$62.74"
drag, startPoint x: 801, startPoint y: 348, endPoint x: 833, endPoint y: 306, distance: 53.6
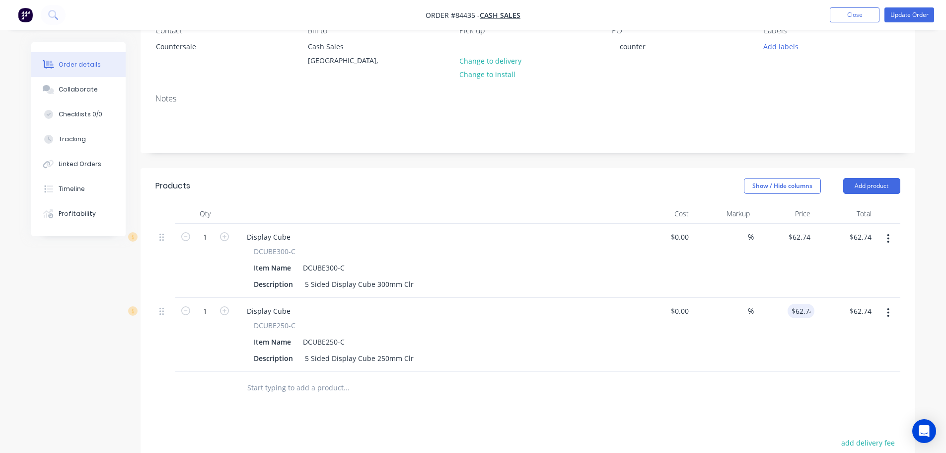
click at [803, 344] on div "$62.74 62.74" at bounding box center [784, 335] width 61 height 74
click at [803, 308] on input "62.74" at bounding box center [803, 311] width 23 height 14
paste input "47.82"
drag, startPoint x: 844, startPoint y: 267, endPoint x: 859, endPoint y: 258, distance: 17.4
click at [845, 267] on div "$62.74 $62.74" at bounding box center [845, 261] width 61 height 74
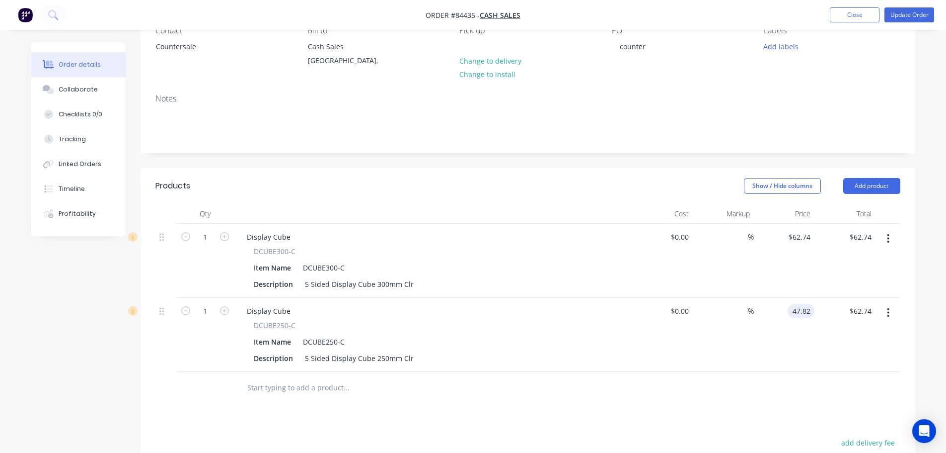
type input "$47.82"
click at [884, 243] on button "button" at bounding box center [888, 239] width 23 height 18
drag, startPoint x: 851, startPoint y: 319, endPoint x: 852, endPoint y: 308, distance: 10.9
click at [852, 319] on div "Delete" at bounding box center [853, 324] width 77 height 14
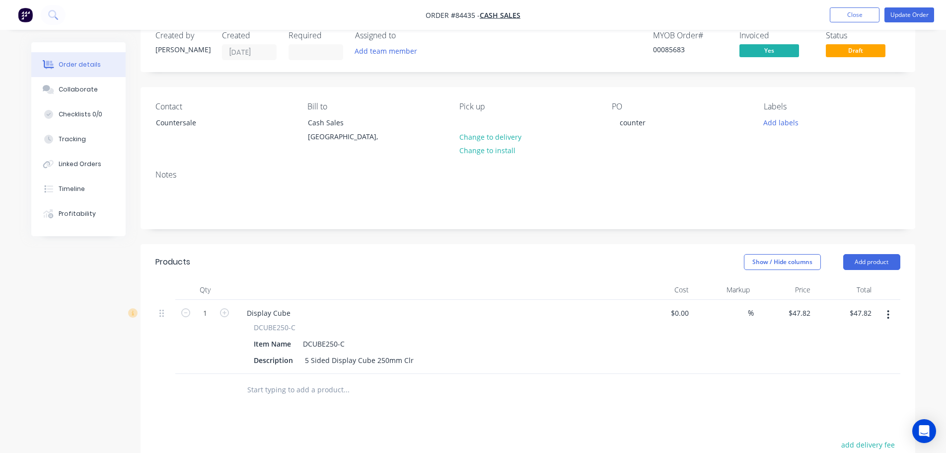
scroll to position [0, 0]
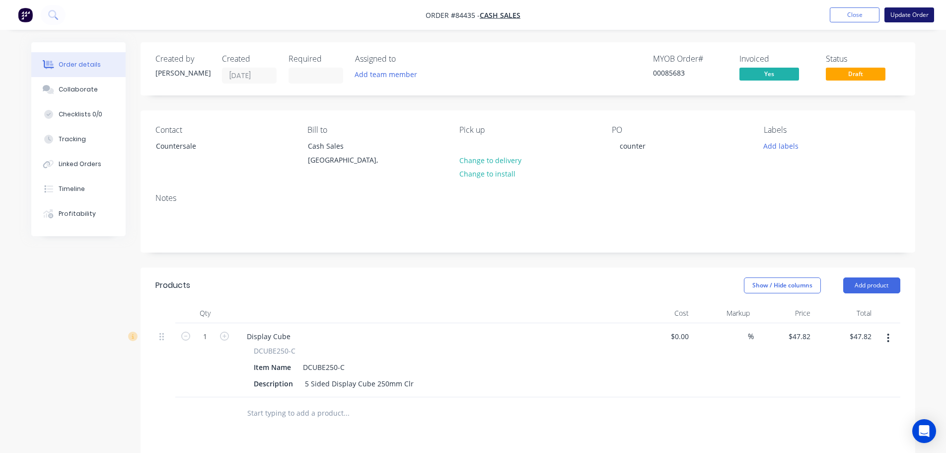
click at [908, 17] on button "Update Order" at bounding box center [910, 14] width 50 height 15
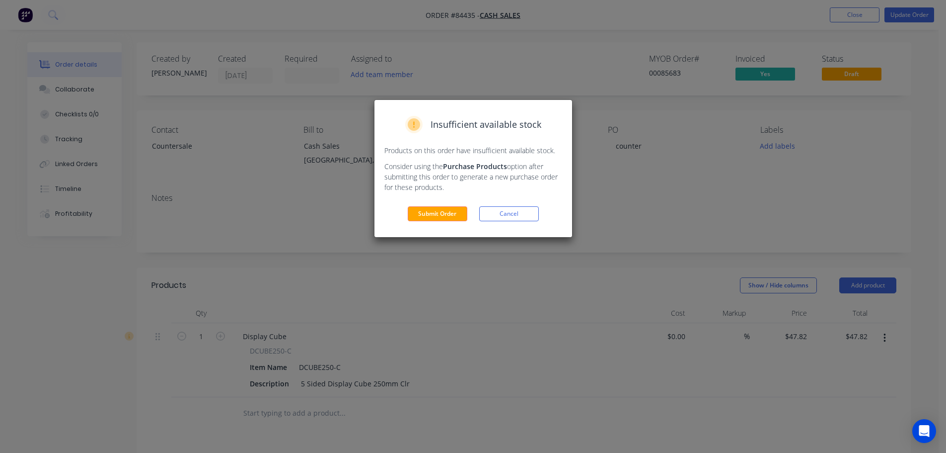
click at [412, 225] on div "Insufficient available stock Products on this order have insufficient available…" at bounding box center [474, 168] width 198 height 137
click at [428, 211] on button "Submit Order" at bounding box center [438, 213] width 60 height 15
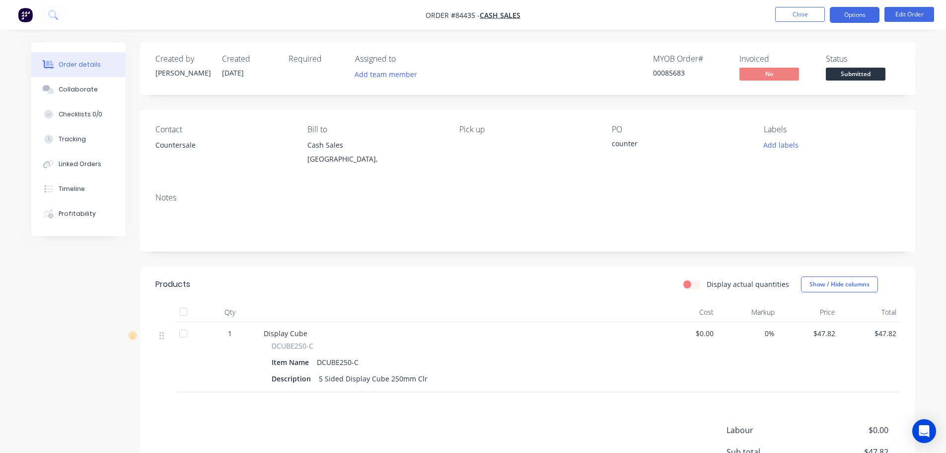
click at [861, 12] on button "Options" at bounding box center [855, 15] width 50 height 16
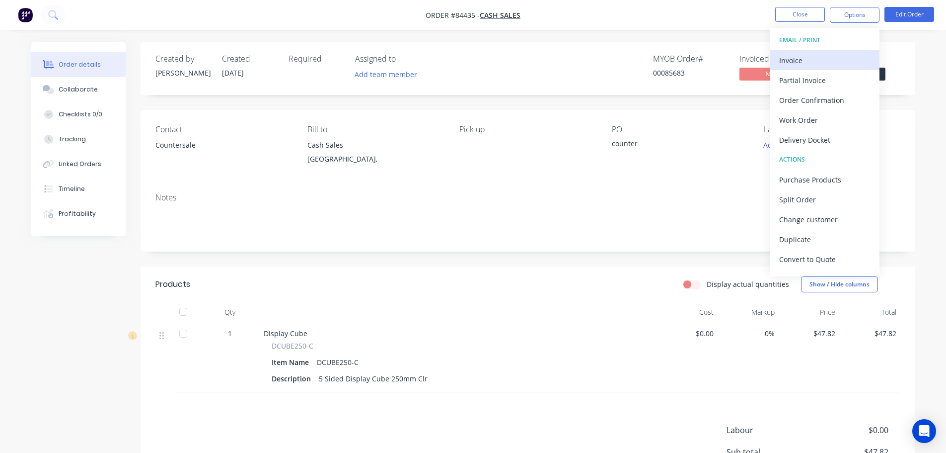
click at [834, 60] on div "Invoice" at bounding box center [824, 60] width 91 height 14
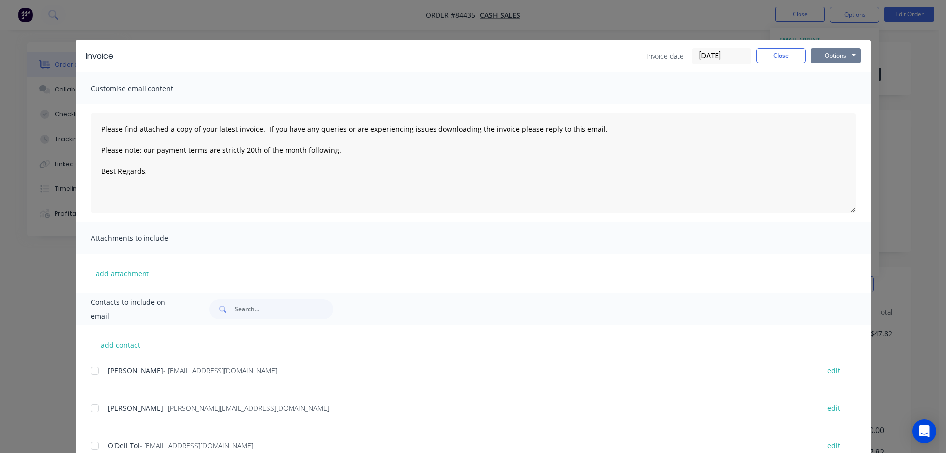
click at [836, 53] on button "Options" at bounding box center [836, 55] width 50 height 15
click at [830, 94] on button "Print" at bounding box center [843, 89] width 64 height 16
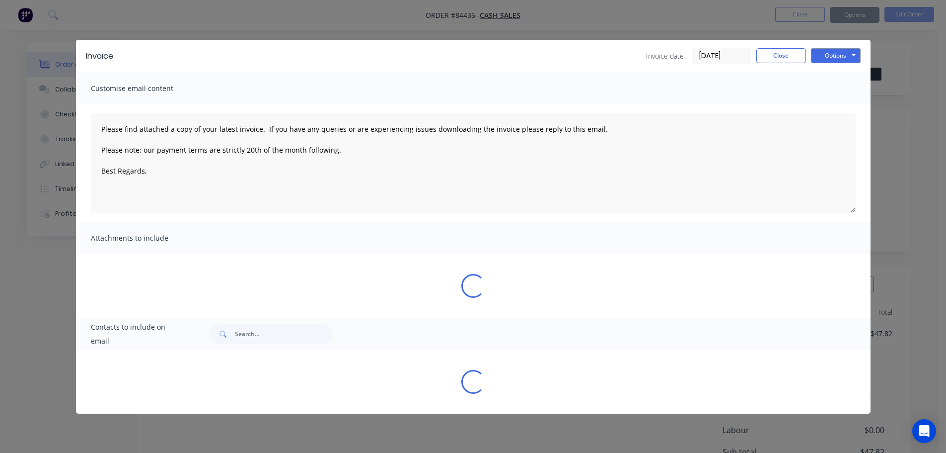
type textarea "Please find attached a copy of your latest invoice. If you have any queries or …"
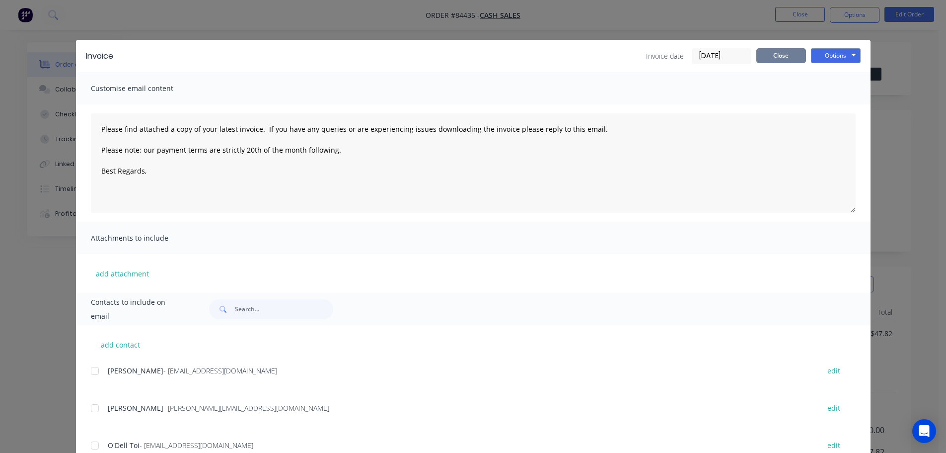
click at [788, 53] on button "Close" at bounding box center [782, 55] width 50 height 15
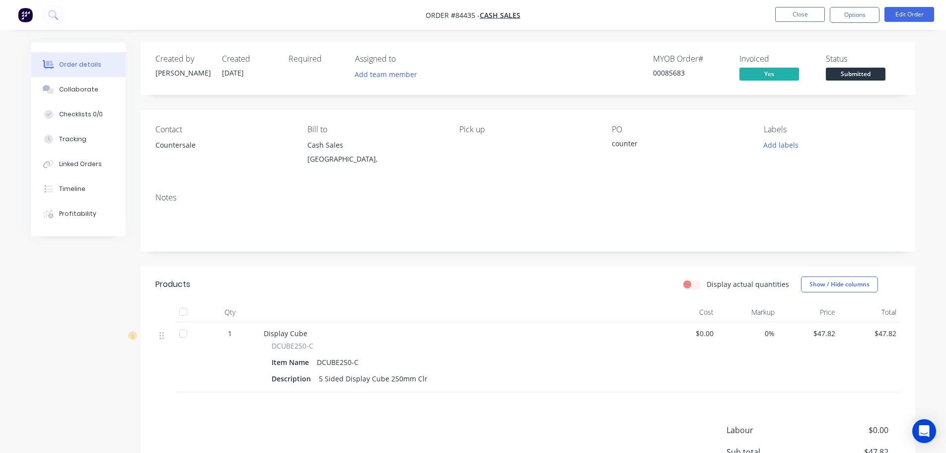
click at [859, 74] on span "Submitted" at bounding box center [856, 74] width 60 height 12
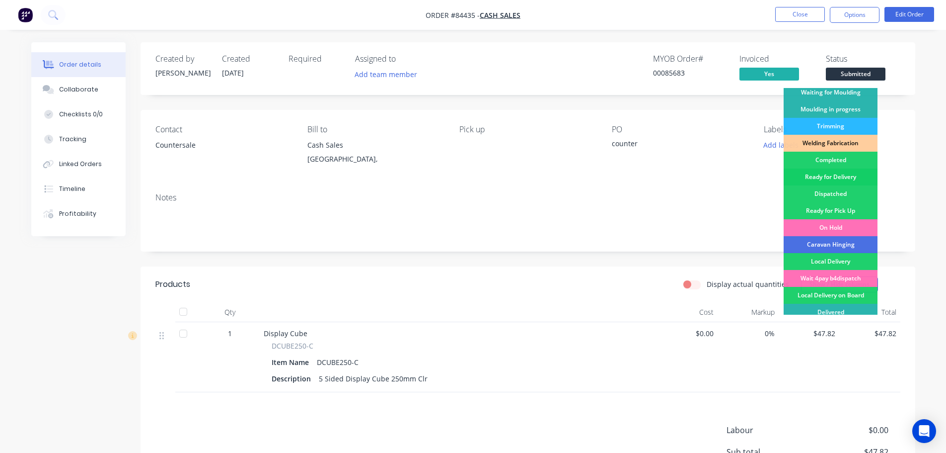
scroll to position [196, 0]
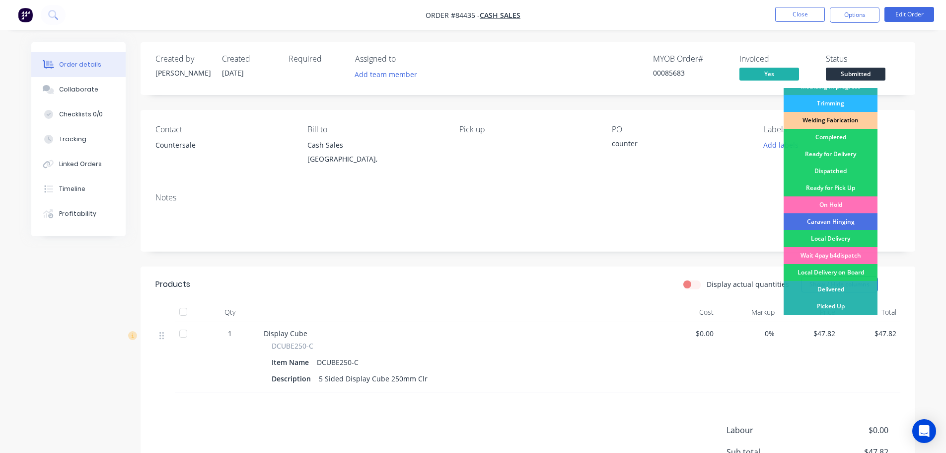
click at [845, 303] on div "Picked Up" at bounding box center [831, 306] width 94 height 17
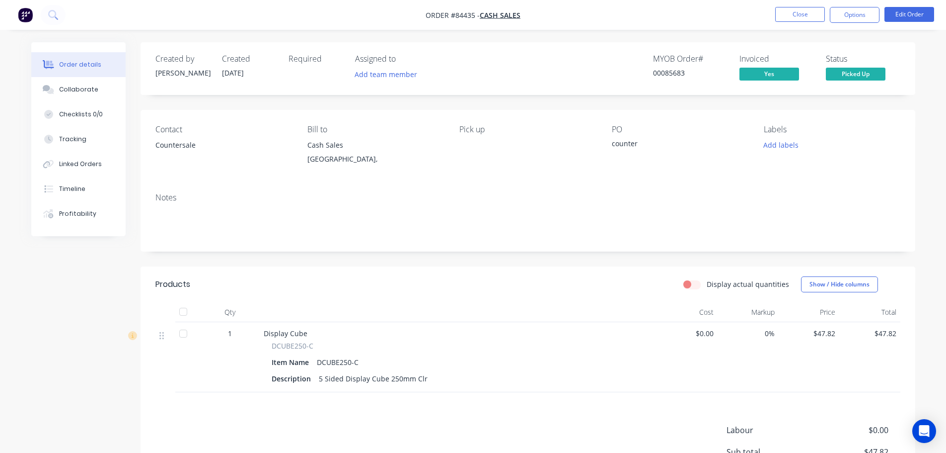
click at [704, 110] on div "Contact Countersale Bill to Cash Sales [GEOGRAPHIC_DATA], Pick up PO counter La…" at bounding box center [528, 147] width 775 height 75
click at [805, 9] on button "Close" at bounding box center [800, 14] width 50 height 15
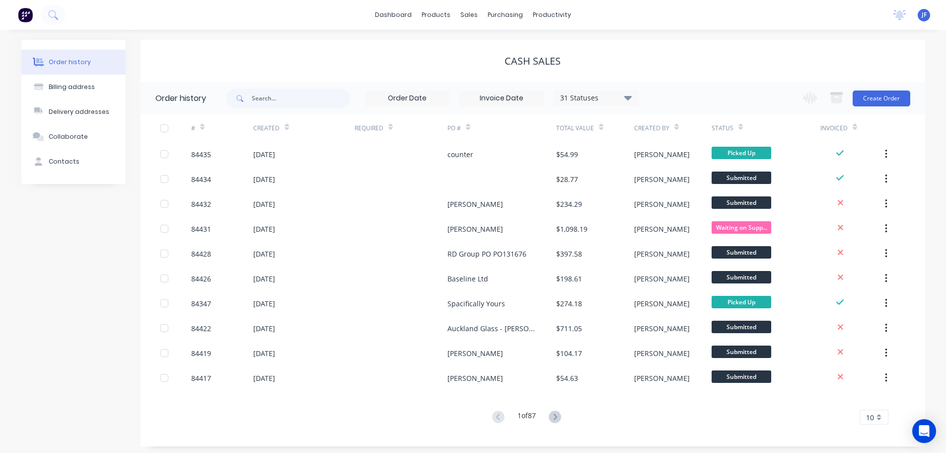
click at [234, 53] on div "Cash Sales" at bounding box center [533, 61] width 785 height 42
click at [318, 61] on div "Cash Sales" at bounding box center [533, 61] width 785 height 12
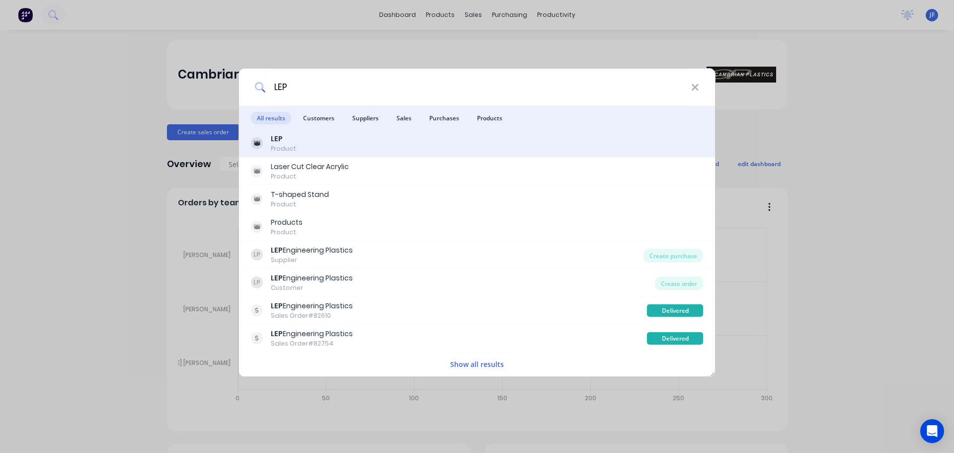
type input "LEP"
click at [509, 155] on div "LEP Product" at bounding box center [477, 144] width 476 height 28
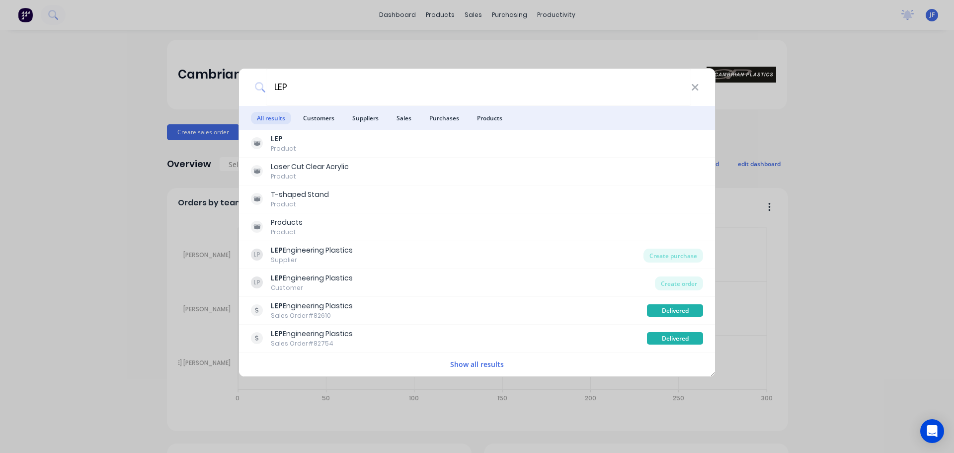
drag, startPoint x: 165, startPoint y: 132, endPoint x: 479, endPoint y: 34, distance: 329.3
click at [168, 131] on div "LEP All results Customers Suppliers Sales Purchases Products LEP Product Laser …" at bounding box center [477, 226] width 954 height 453
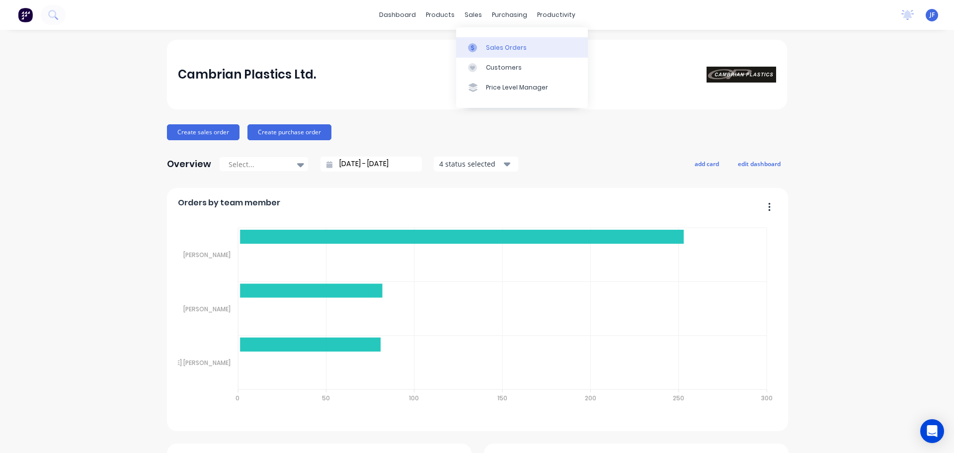
click at [493, 53] on link "Sales Orders" at bounding box center [522, 47] width 132 height 20
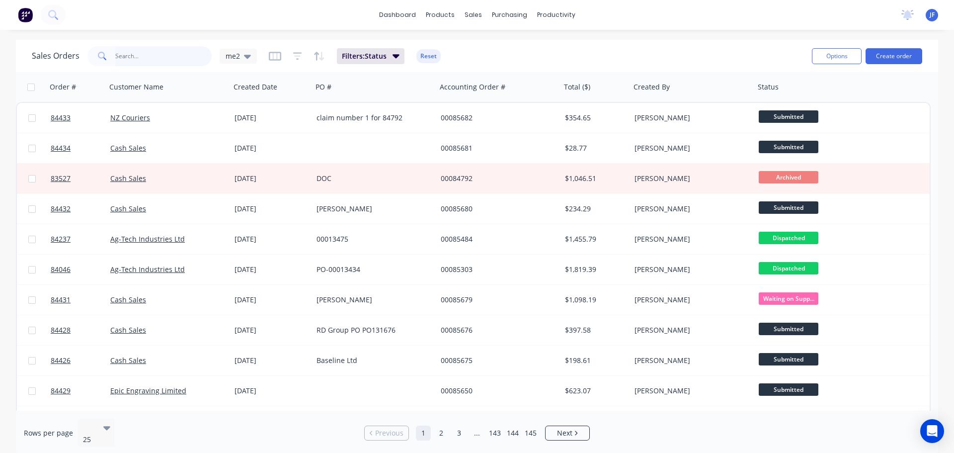
click at [186, 48] on input "text" at bounding box center [163, 56] width 97 height 20
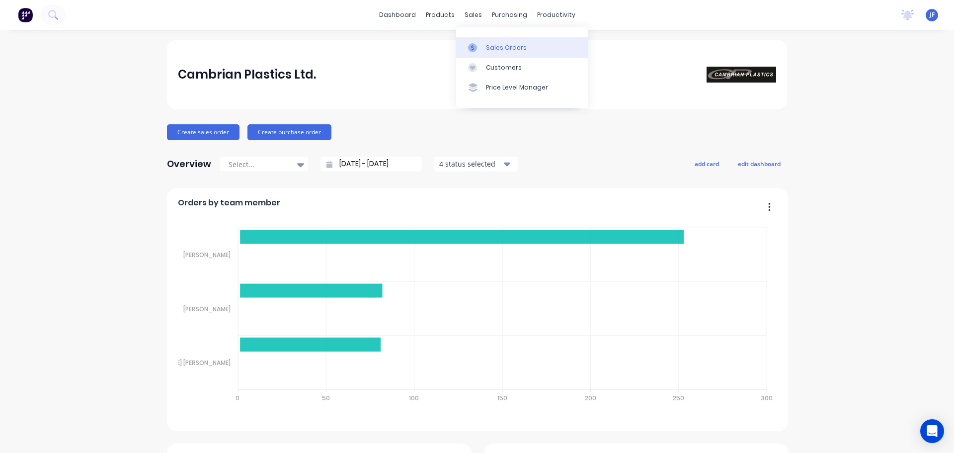
click at [504, 54] on link "Sales Orders" at bounding box center [522, 47] width 132 height 20
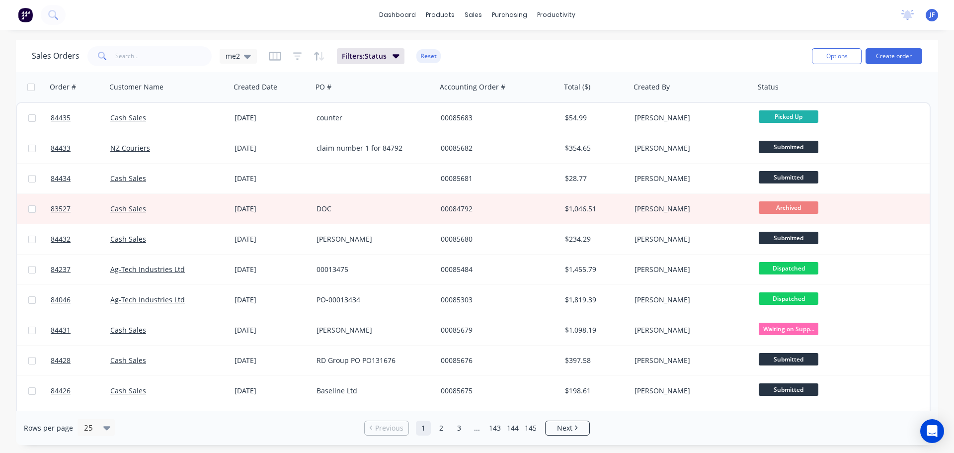
click at [564, 48] on div "Sales Orders me2 Filters: Status Reset" at bounding box center [418, 56] width 772 height 24
click at [907, 62] on button "Create order" at bounding box center [893, 56] width 57 height 16
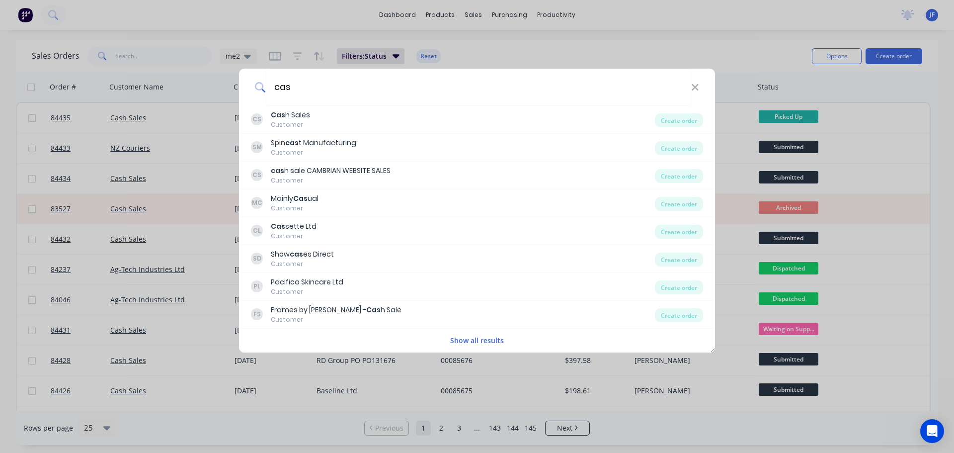
type input "cas"
click at [369, 116] on div "CS Cas h Sales Customer" at bounding box center [453, 119] width 404 height 19
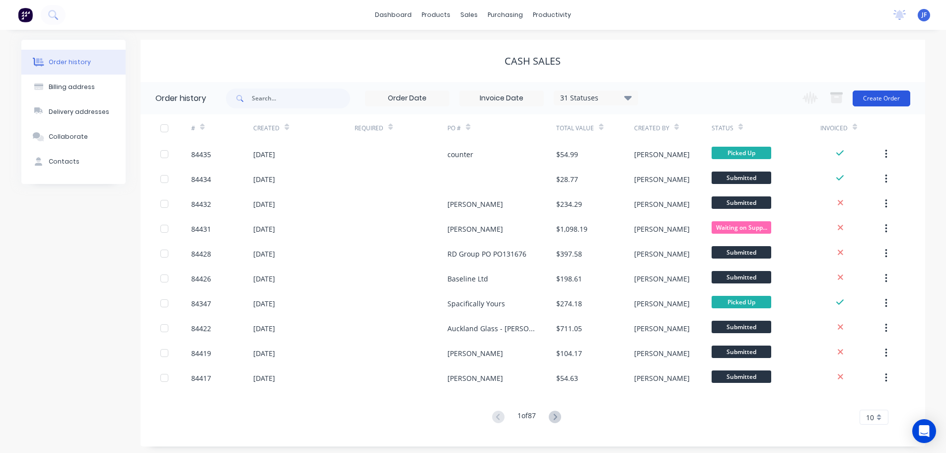
click at [896, 99] on button "Create Order" at bounding box center [882, 98] width 58 height 16
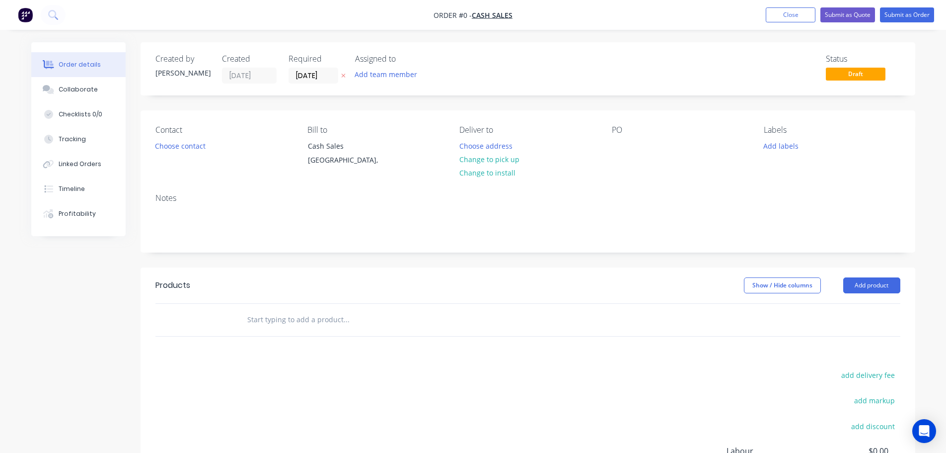
click at [344, 78] on icon at bounding box center [343, 76] width 4 height 6
click at [201, 144] on button "Choose contact" at bounding box center [180, 145] width 61 height 13
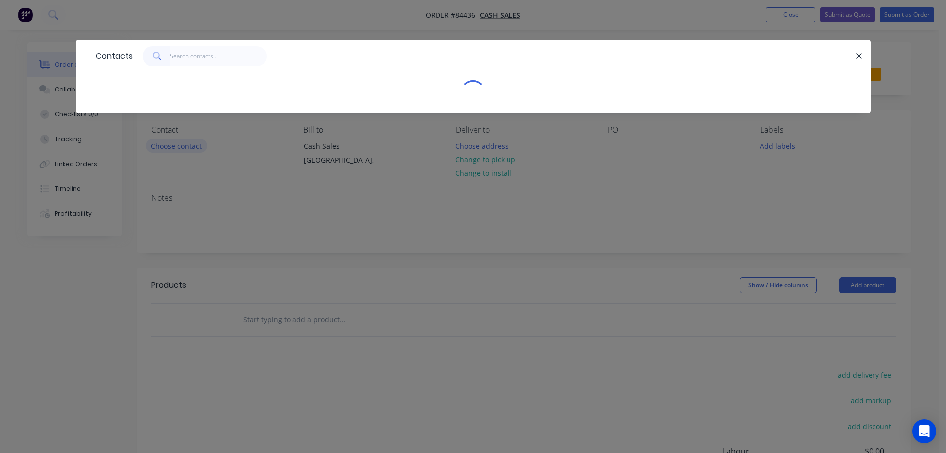
click at [175, 52] on input "text" at bounding box center [218, 56] width 97 height 20
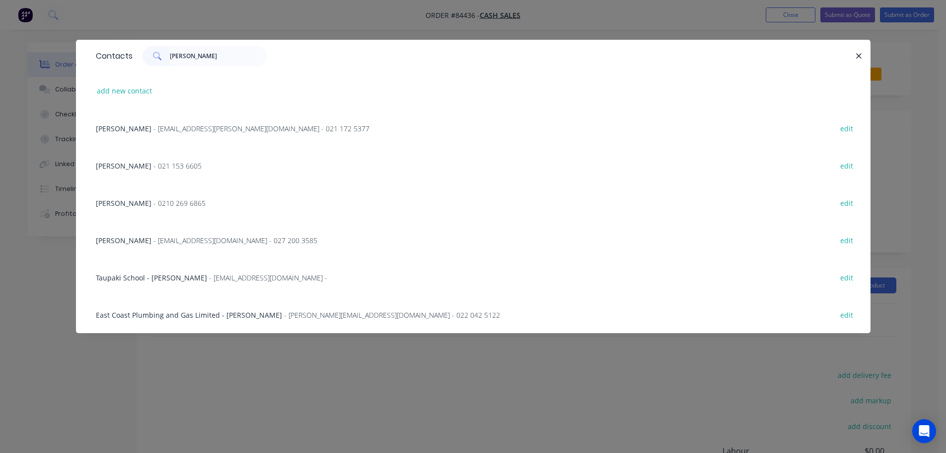
type input "sean"
click at [160, 164] on span "- 021 153 6605" at bounding box center [178, 165] width 48 height 9
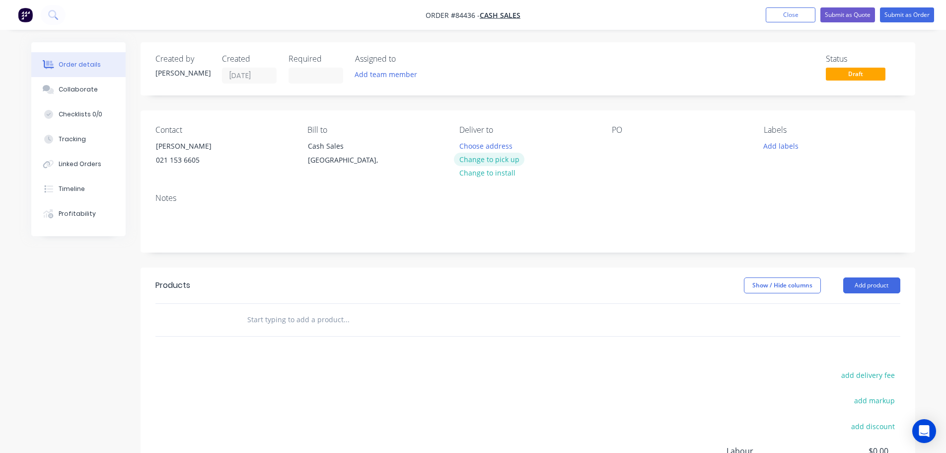
click at [511, 157] on button "Change to pick up" at bounding box center [489, 159] width 71 height 13
drag, startPoint x: 611, startPoint y: 144, endPoint x: 621, endPoint y: 144, distance: 10.9
click at [620, 144] on div "Contact Sean 021 153 6605 Bill to Cash Sales Auckland, Pick up Change to delive…" at bounding box center [528, 147] width 775 height 75
click at [621, 144] on div at bounding box center [620, 146] width 16 height 14
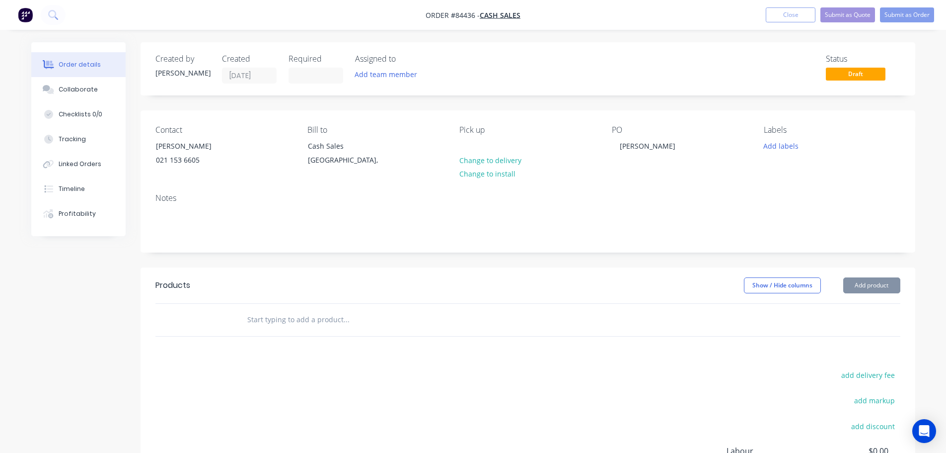
click at [339, 327] on input "text" at bounding box center [346, 319] width 199 height 20
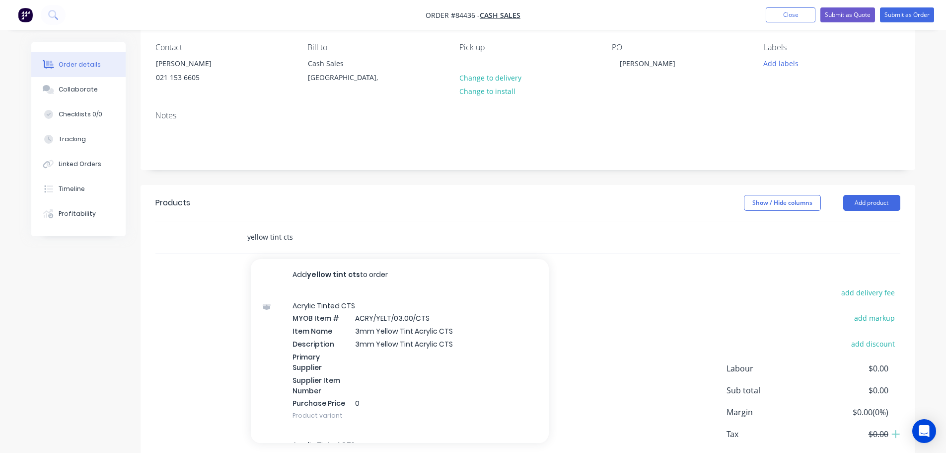
scroll to position [137, 0]
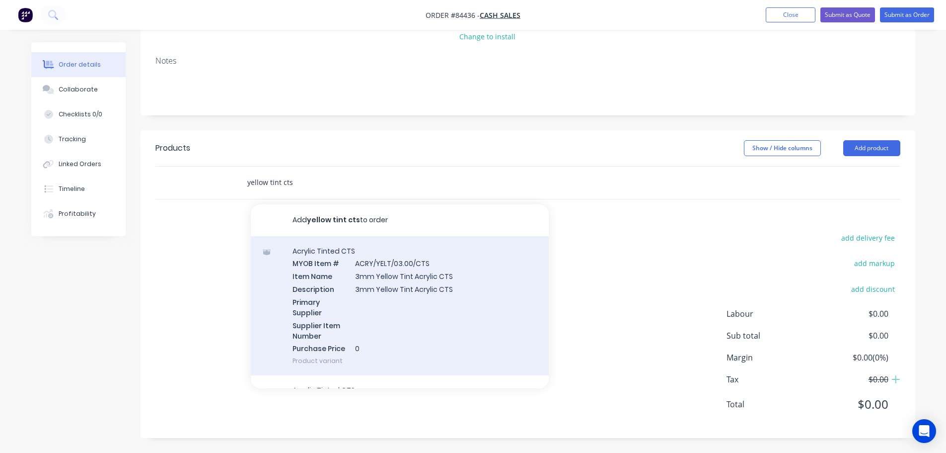
type input "yellow tint cts"
click at [354, 280] on div "Acrylic Tinted CTS MYOB Item # ACRY/YELT/03.00/CTS Item Name 3mm Yellow Tint Ac…" at bounding box center [400, 306] width 298 height 140
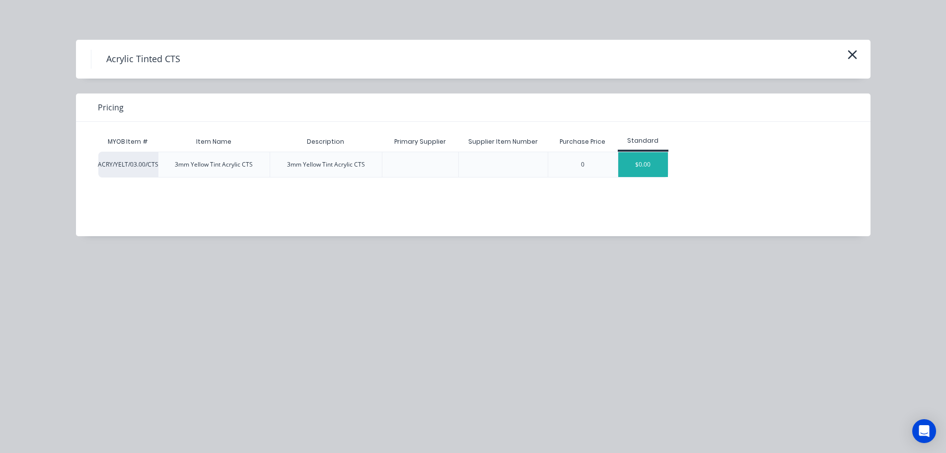
click at [634, 157] on div "$0.00" at bounding box center [643, 164] width 50 height 25
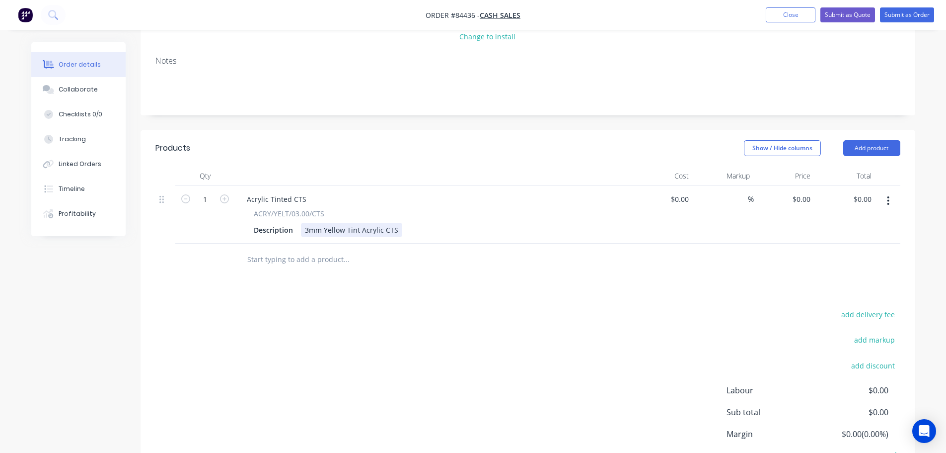
click at [395, 231] on div "3mm Yellow Tint Acrylic CTS" at bounding box center [351, 230] width 101 height 14
click at [803, 201] on input "0" at bounding box center [808, 199] width 11 height 14
paste input "83.91"
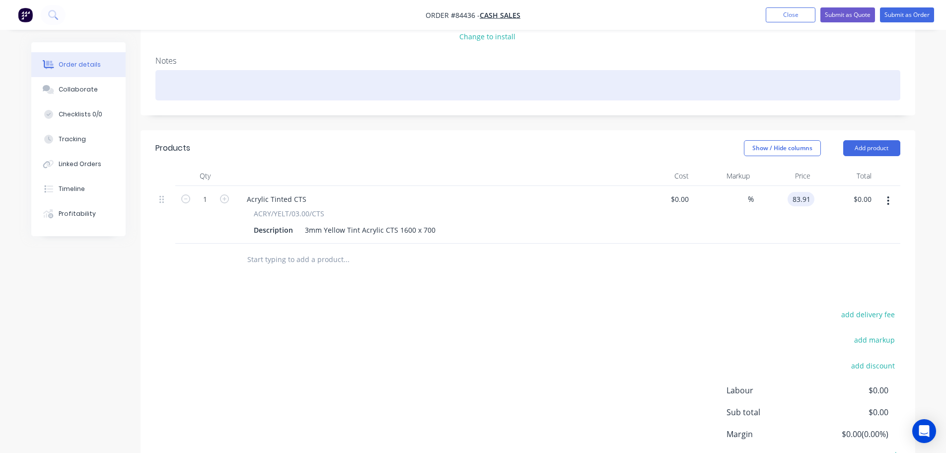
type input "$83.91"
click at [820, 88] on div at bounding box center [527, 85] width 745 height 30
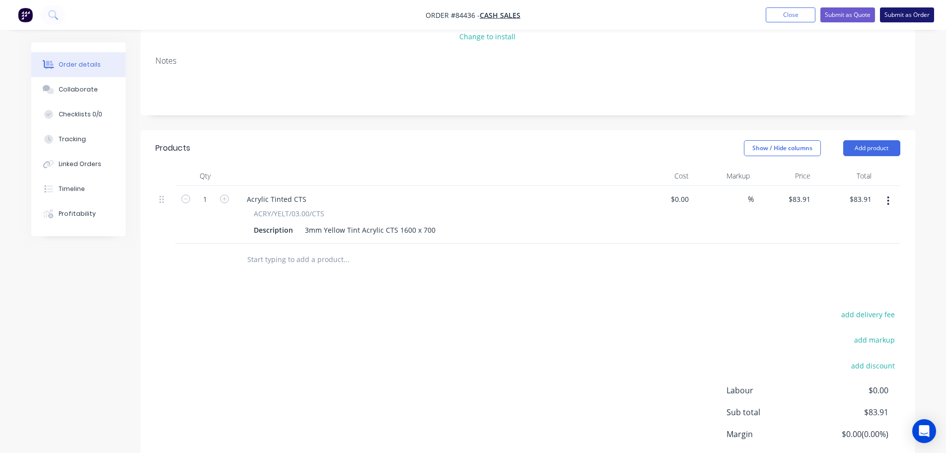
click at [918, 9] on button "Submit as Order" at bounding box center [907, 14] width 54 height 15
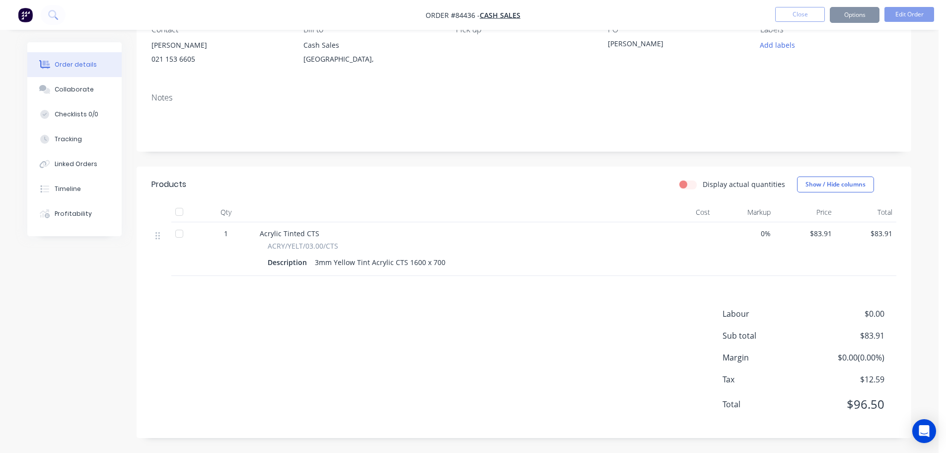
scroll to position [0, 0]
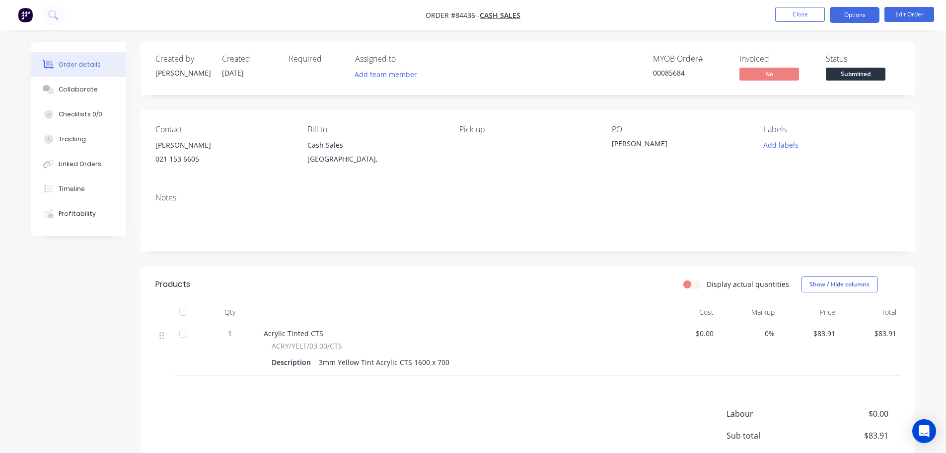
click at [869, 12] on button "Options" at bounding box center [855, 15] width 50 height 16
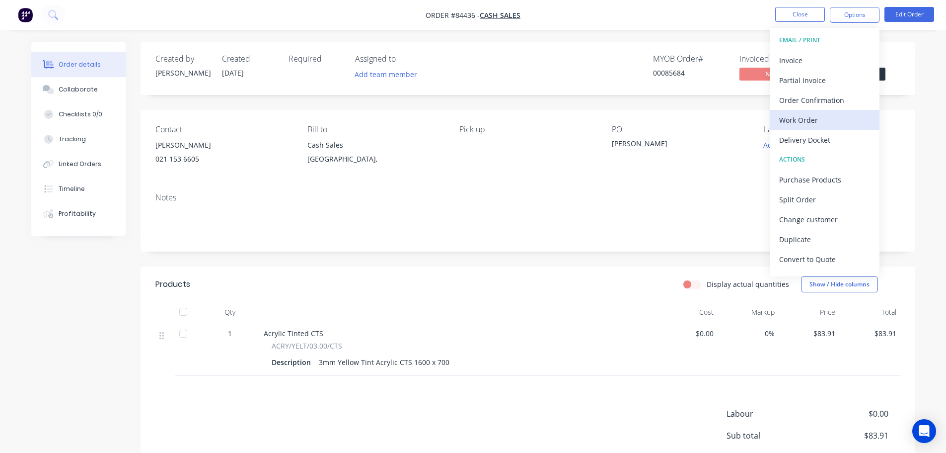
click at [793, 120] on div "Work Order" at bounding box center [824, 120] width 91 height 14
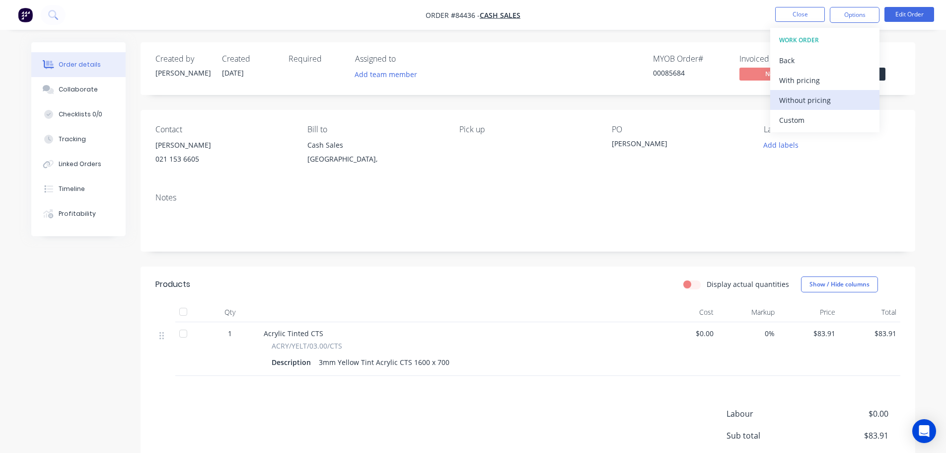
click at [803, 102] on div "Without pricing" at bounding box center [824, 100] width 91 height 14
